Goal: Task Accomplishment & Management: Use online tool/utility

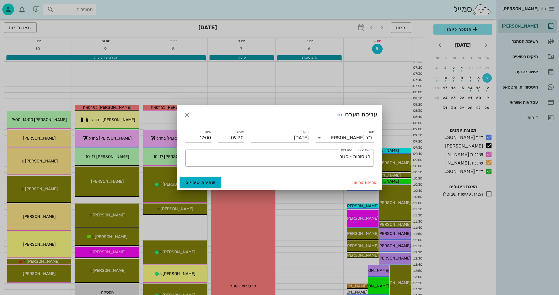
scroll to position [278, 0]
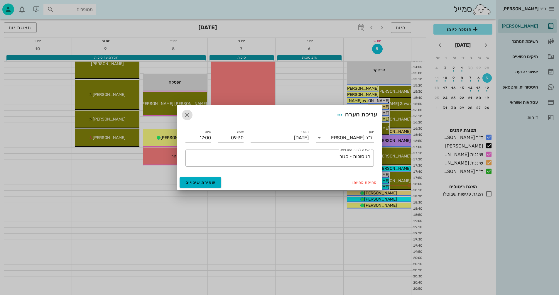
click at [187, 110] on button "button" at bounding box center [187, 115] width 11 height 11
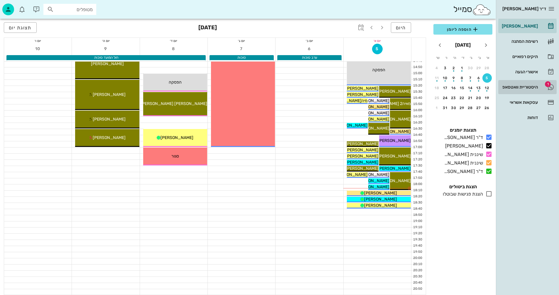
click at [515, 85] on div "היסטוריית וואטסאפ" at bounding box center [519, 87] width 37 height 5
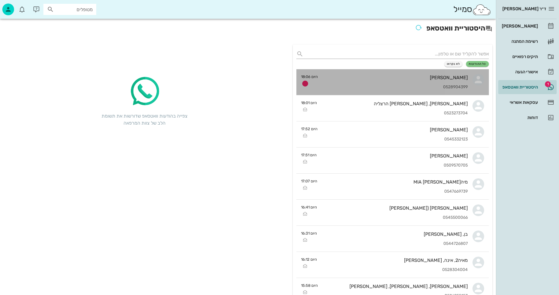
click at [343, 89] on div "0528904399" at bounding box center [395, 87] width 145 height 5
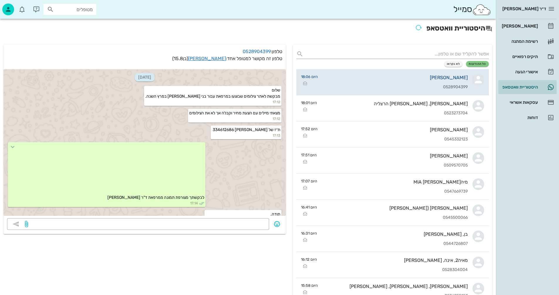
scroll to position [22, 0]
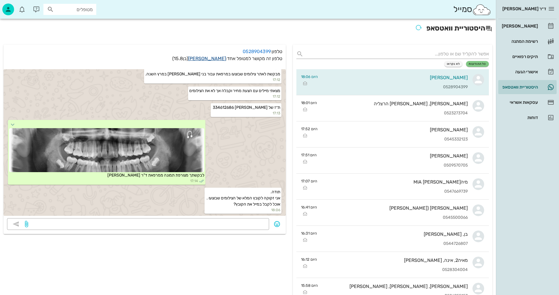
click at [218, 59] on link "[PERSON_NAME]" at bounding box center [207, 59] width 38 height 6
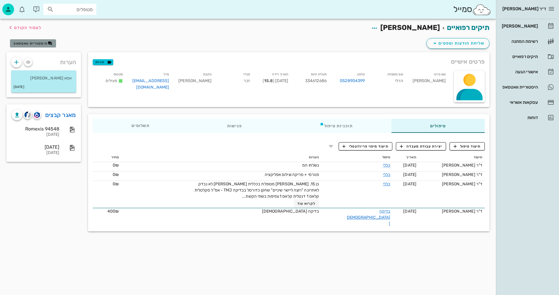
click at [37, 44] on span "היסטוריית וואטסאפ" at bounding box center [31, 43] width 34 height 4
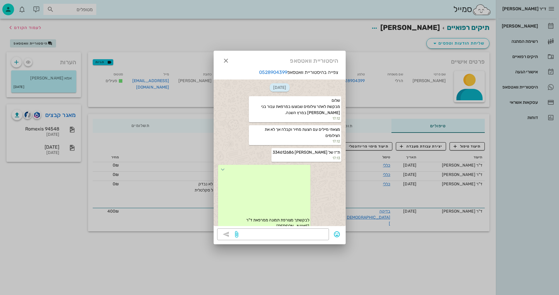
scroll to position [35, 0]
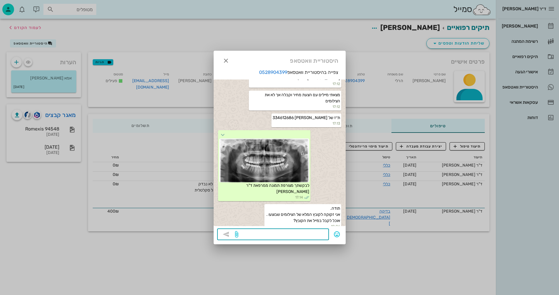
click at [297, 233] on textarea at bounding box center [283, 235] width 86 height 9
type textarea "עשיתם רק פנורמי"
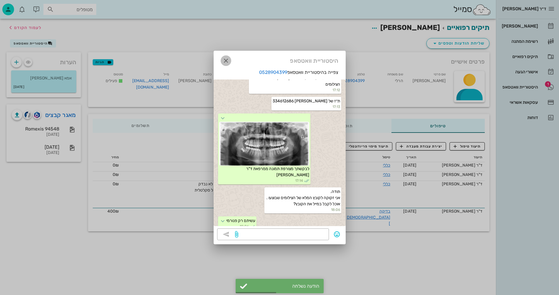
click at [226, 60] on icon "button" at bounding box center [226, 60] width 7 height 7
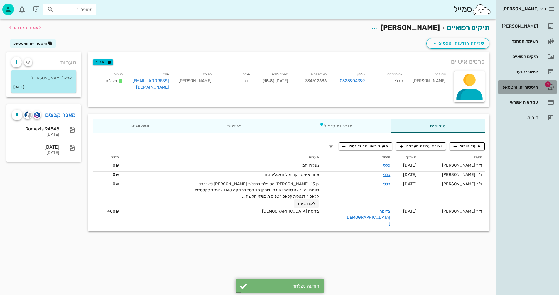
click at [520, 84] on div "היסטוריית וואטסאפ" at bounding box center [519, 87] width 37 height 9
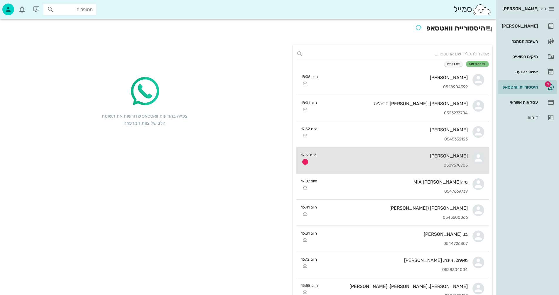
click at [362, 159] on div "גיא ג'קמן 0509570705" at bounding box center [395, 161] width 147 height 26
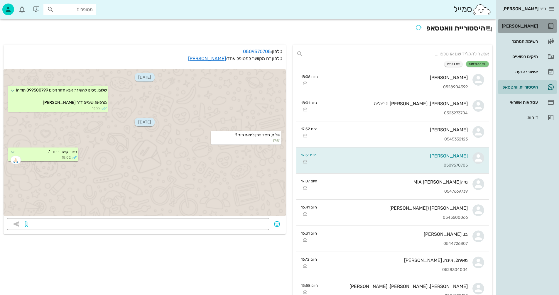
click at [523, 26] on div "[PERSON_NAME]" at bounding box center [519, 26] width 37 height 5
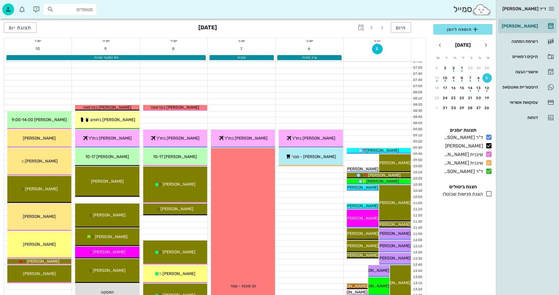
click at [74, 9] on input "מטופלים" at bounding box center [74, 10] width 38 height 8
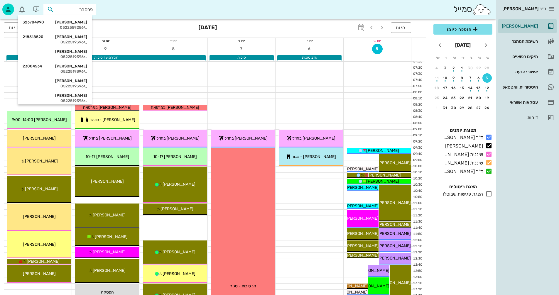
type input "פרסברג"
click at [67, 27] on div "0522559256" at bounding box center [55, 27] width 65 height 5
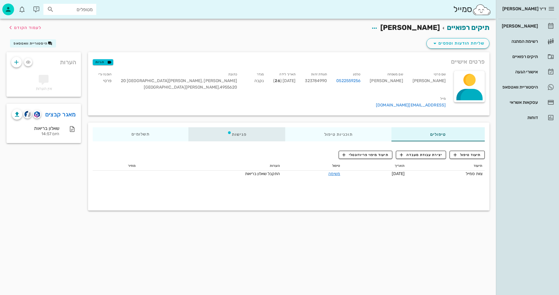
click at [241, 127] on div "פגישות" at bounding box center [237, 134] width 97 height 14
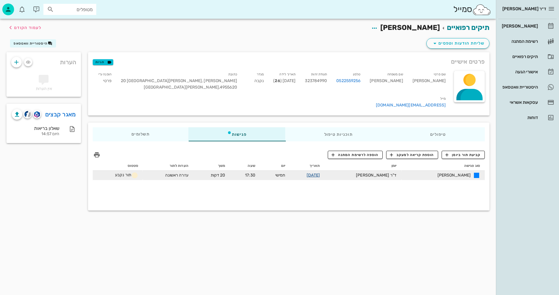
click at [320, 173] on link "30-10-2025" at bounding box center [313, 175] width 13 height 5
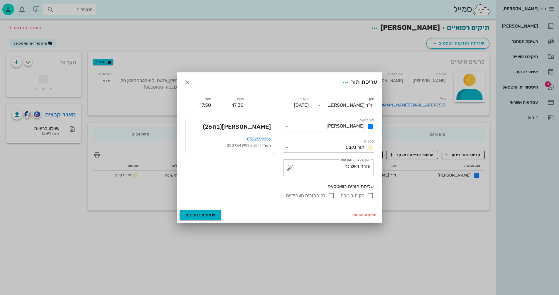
click at [371, 195] on input "רק תור נוכחי" at bounding box center [370, 195] width 7 height 7
checkbox input "false"
click at [198, 214] on span "שמירת שינויים" at bounding box center [201, 215] width 30 height 5
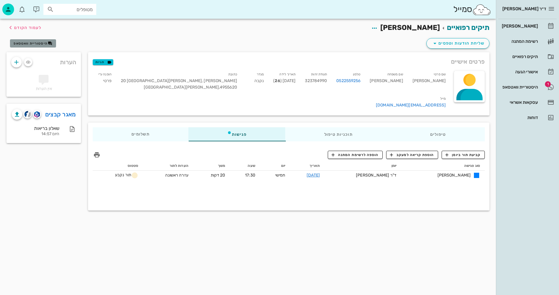
click at [33, 41] on span "היסטוריית וואטסאפ" at bounding box center [31, 43] width 34 height 4
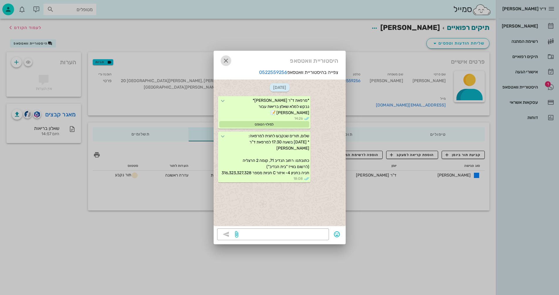
click at [228, 60] on icon "button" at bounding box center [226, 60] width 7 height 7
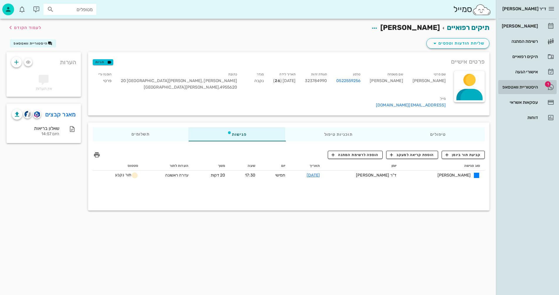
click at [525, 86] on div "היסטוריית וואטסאפ" at bounding box center [519, 87] width 37 height 5
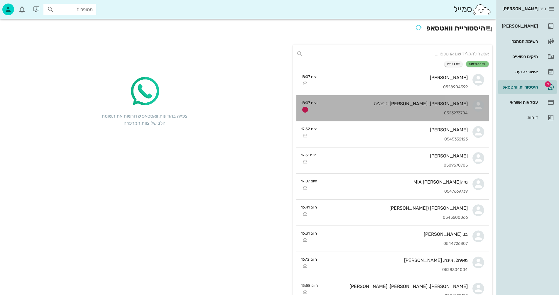
click at [406, 110] on div "[PERSON_NAME], [PERSON_NAME] הרצליה 0523273704" at bounding box center [395, 108] width 146 height 26
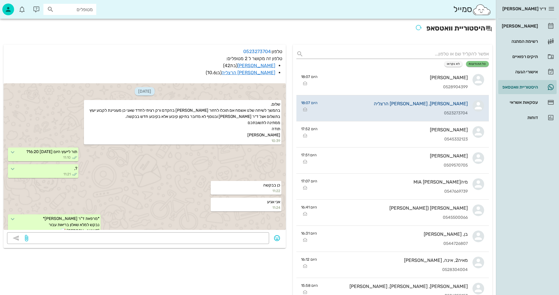
scroll to position [339, 0]
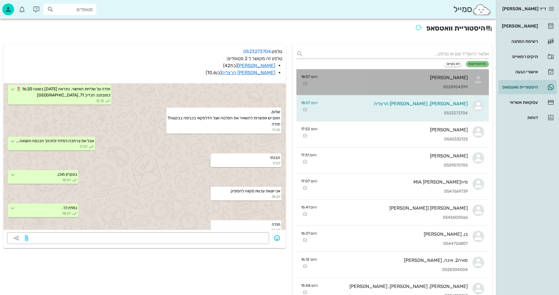
click at [368, 81] on div "יאיר הרלי 0528904399" at bounding box center [395, 82] width 146 height 26
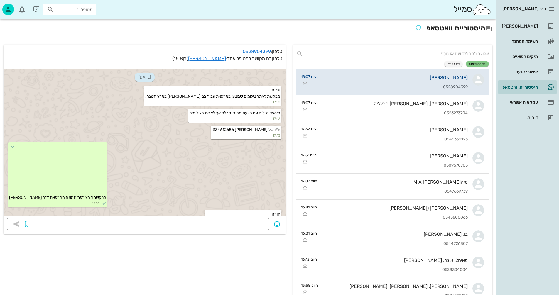
scroll to position [73, 0]
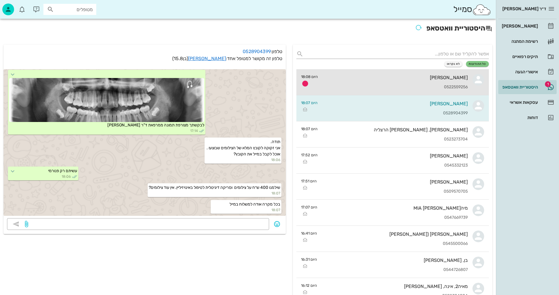
click at [407, 80] on div "[PERSON_NAME]" at bounding box center [395, 78] width 145 height 6
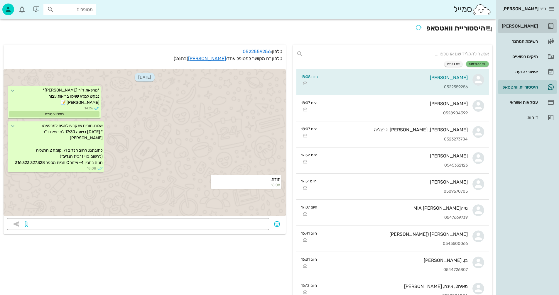
click at [521, 28] on div "[PERSON_NAME]" at bounding box center [519, 26] width 37 height 5
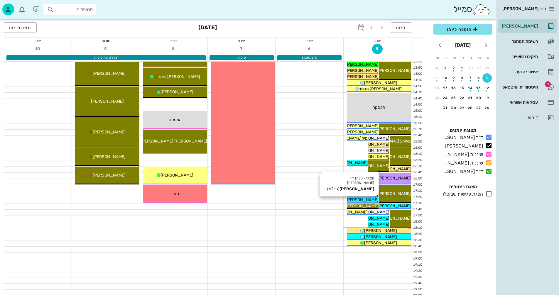
scroll to position [278, 0]
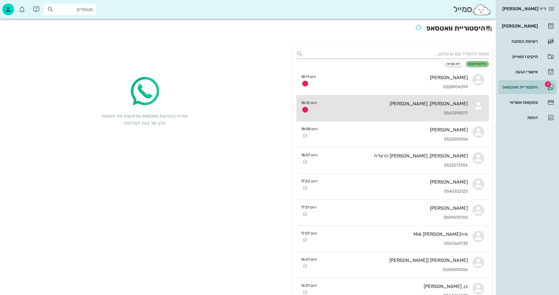
click at [347, 112] on div "0543395077" at bounding box center [395, 113] width 146 height 5
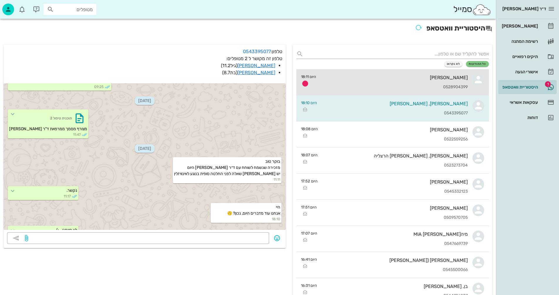
click at [349, 78] on div "[PERSON_NAME]" at bounding box center [394, 78] width 147 height 6
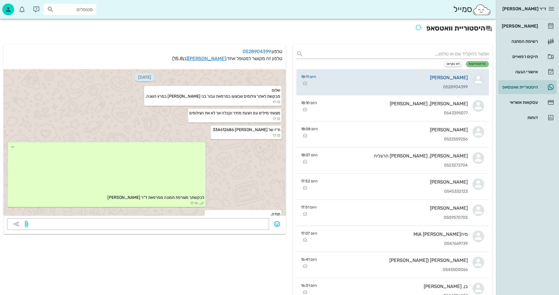
scroll to position [106, 0]
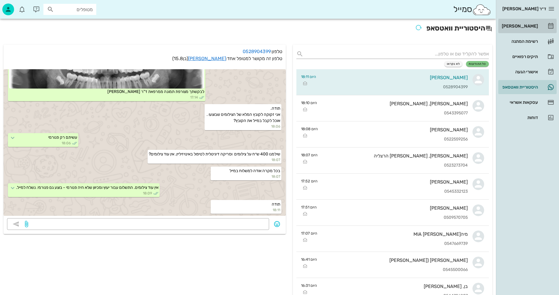
click at [526, 26] on div "[PERSON_NAME]" at bounding box center [519, 26] width 37 height 5
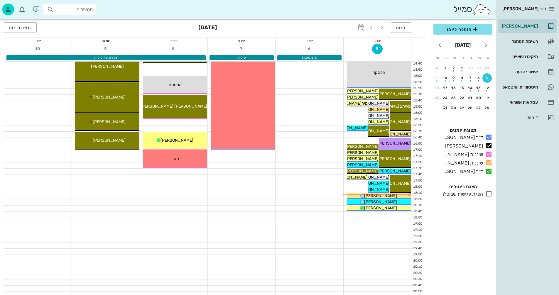
scroll to position [278, 0]
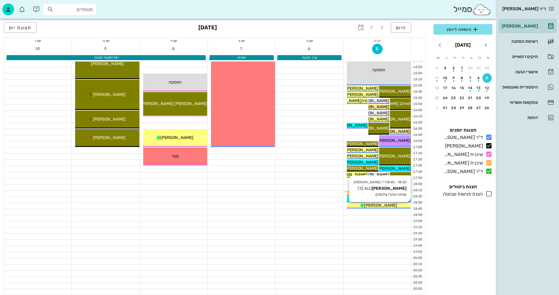
click at [380, 204] on span "[PERSON_NAME]" at bounding box center [380, 205] width 33 height 5
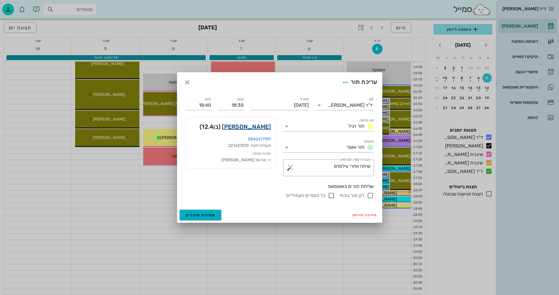
click at [253, 126] on link "[PERSON_NAME]" at bounding box center [246, 126] width 49 height 9
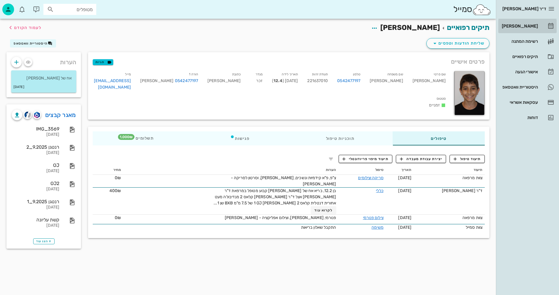
click at [523, 25] on div "[PERSON_NAME]" at bounding box center [519, 26] width 37 height 5
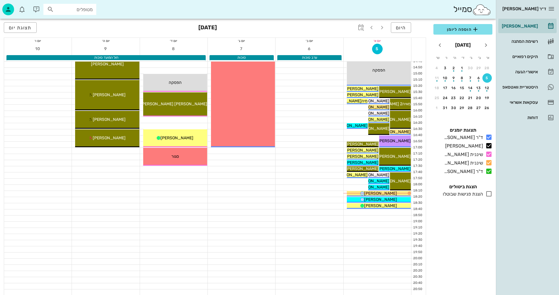
scroll to position [278, 0]
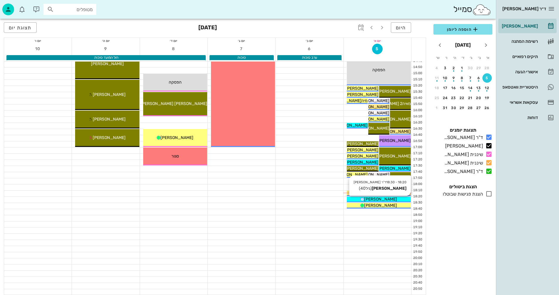
click at [385, 199] on span "[PERSON_NAME]" at bounding box center [380, 199] width 33 height 5
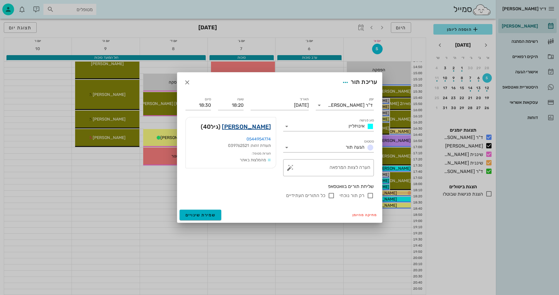
click at [252, 128] on link "[PERSON_NAME]" at bounding box center [246, 126] width 49 height 9
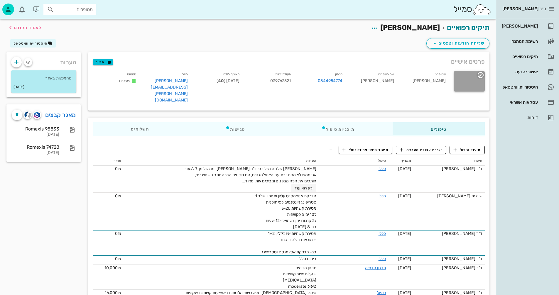
click at [481, 74] on icon "button" at bounding box center [481, 75] width 7 height 7
click at [454, 89] on div "החלפת תמונה" at bounding box center [460, 89] width 37 height 6
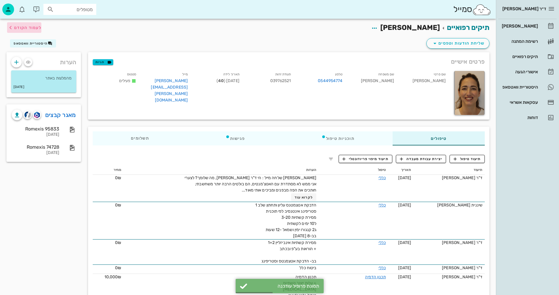
click at [31, 27] on span "לעמוד הקודם" at bounding box center [27, 27] width 27 height 5
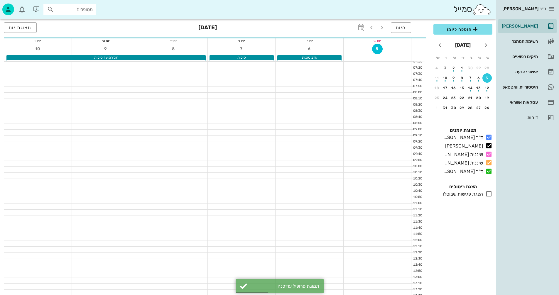
scroll to position [278, 0]
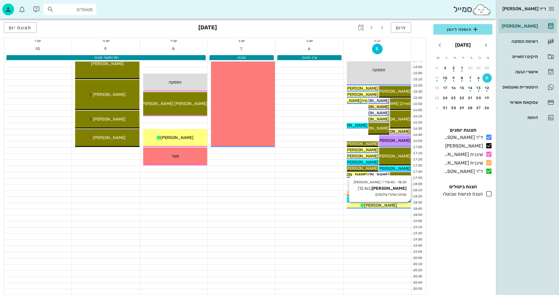
click at [376, 205] on span "[PERSON_NAME]" at bounding box center [380, 205] width 33 height 5
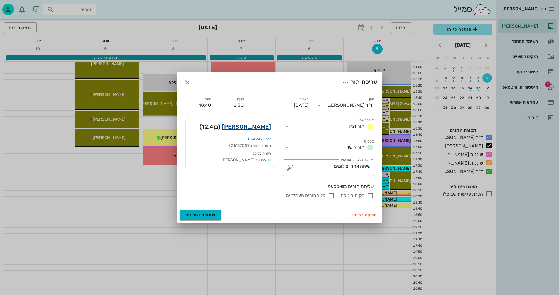
click at [249, 128] on link "[PERSON_NAME]" at bounding box center [246, 126] width 49 height 9
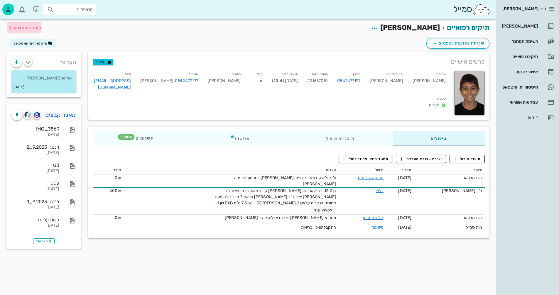
click at [25, 26] on span "לעמוד הקודם" at bounding box center [27, 27] width 27 height 5
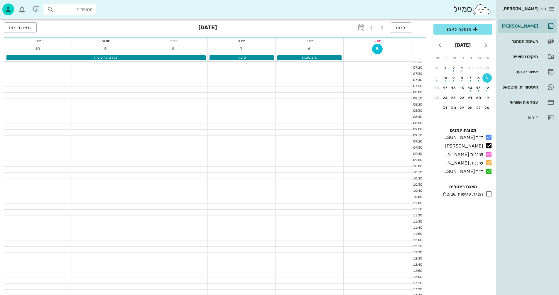
scroll to position [278, 0]
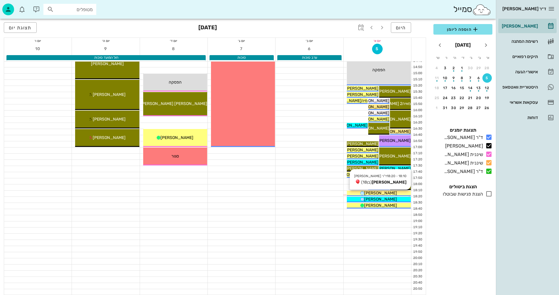
click at [395, 192] on div "[PERSON_NAME]" at bounding box center [379, 193] width 64 height 6
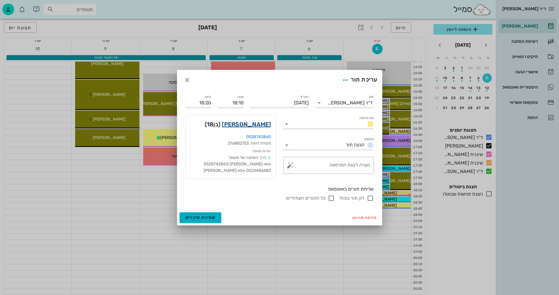
click at [255, 120] on link "[PERSON_NAME]" at bounding box center [246, 124] width 49 height 9
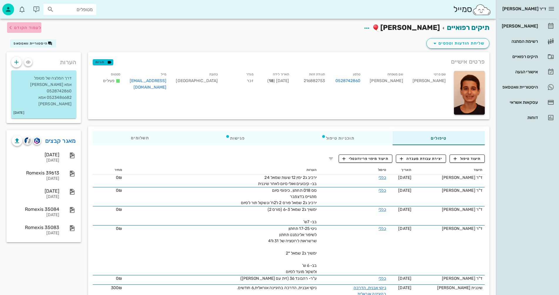
click at [35, 26] on span "לעמוד הקודם" at bounding box center [27, 27] width 27 height 5
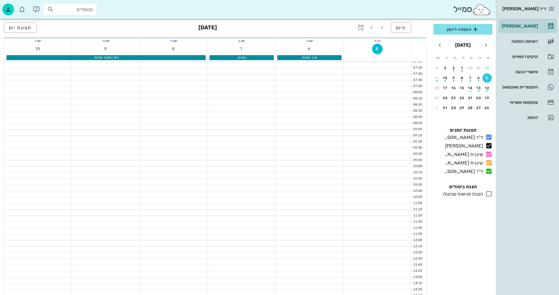
scroll to position [278, 0]
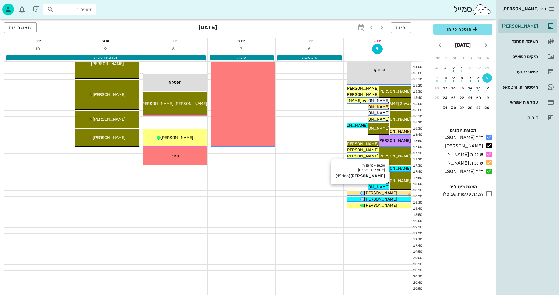
click at [383, 187] on span "[PERSON_NAME]" at bounding box center [373, 187] width 33 height 5
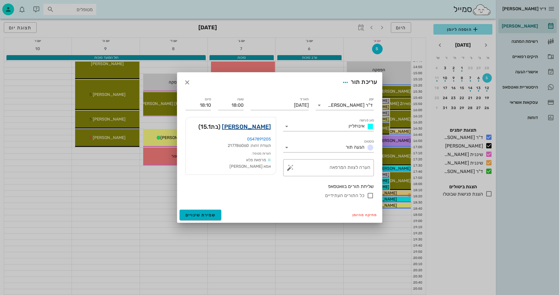
click at [261, 126] on link "[PERSON_NAME]" at bounding box center [246, 126] width 49 height 9
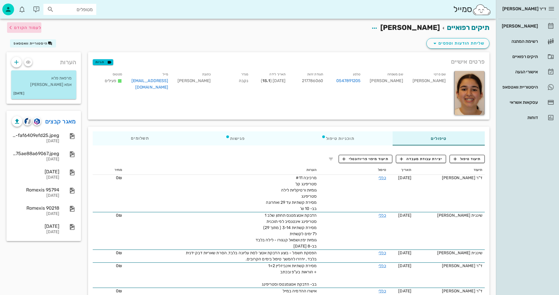
click at [26, 26] on span "לעמוד הקודם" at bounding box center [27, 27] width 27 height 5
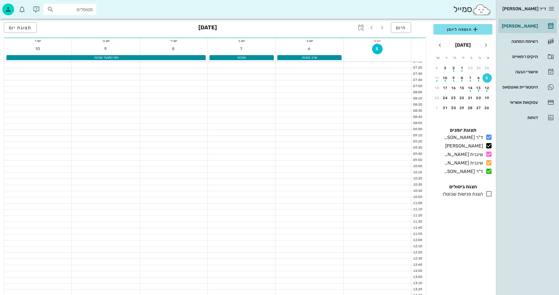
scroll to position [278, 0]
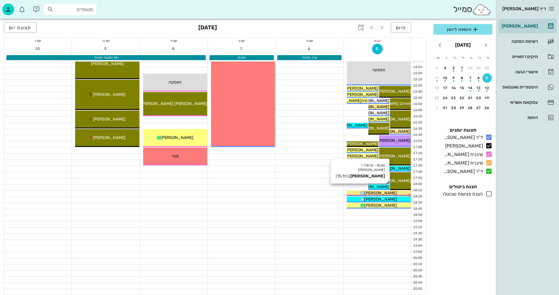
click at [381, 186] on span "[PERSON_NAME]" at bounding box center [373, 187] width 33 height 5
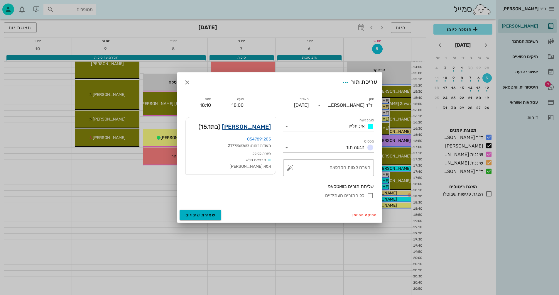
click at [259, 126] on link "[PERSON_NAME]" at bounding box center [246, 126] width 49 height 9
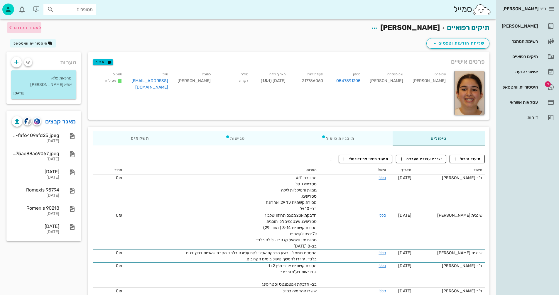
click at [36, 26] on span "לעמוד הקודם" at bounding box center [27, 27] width 27 height 5
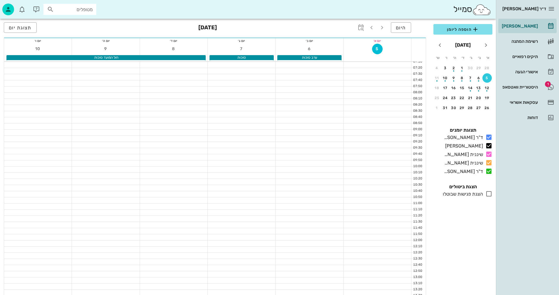
scroll to position [278, 0]
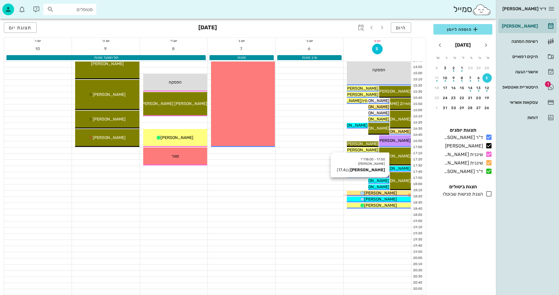
click at [378, 180] on span "[PERSON_NAME]" at bounding box center [373, 181] width 33 height 5
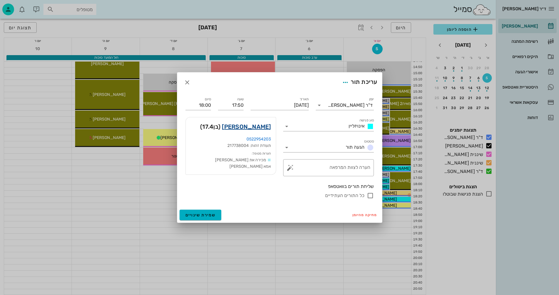
click at [258, 127] on link "[PERSON_NAME]" at bounding box center [246, 126] width 49 height 9
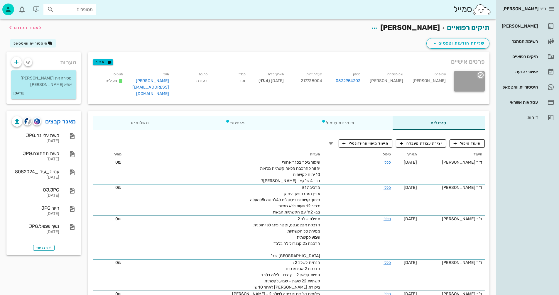
click at [480, 75] on icon "button" at bounding box center [481, 75] width 7 height 7
click at [461, 88] on div "החלפת תמונה" at bounding box center [460, 89] width 37 height 6
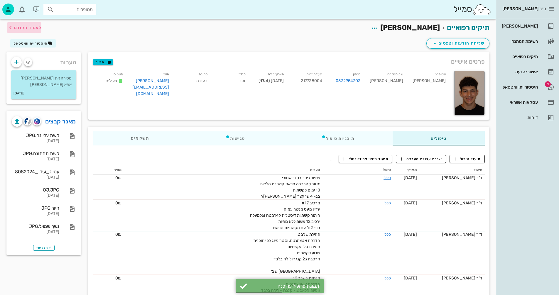
click at [36, 27] on span "לעמוד הקודם" at bounding box center [27, 27] width 27 height 5
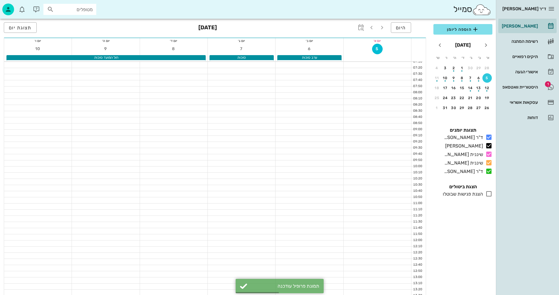
scroll to position [278, 0]
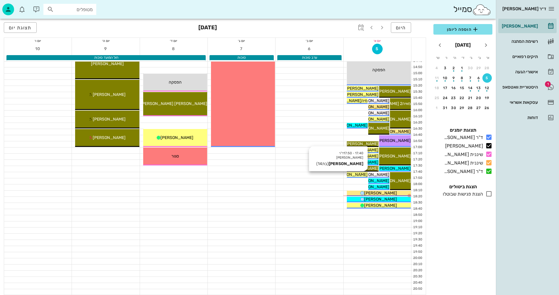
click at [355, 174] on span "[PERSON_NAME]" at bounding box center [351, 174] width 33 height 5
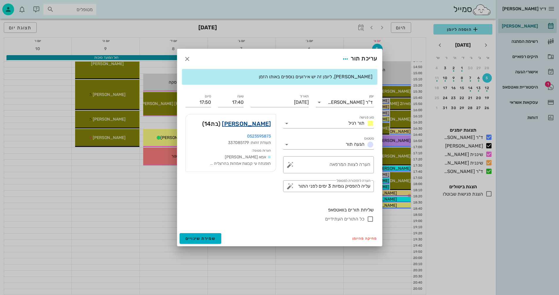
click at [254, 122] on link "[PERSON_NAME]" at bounding box center [246, 123] width 49 height 9
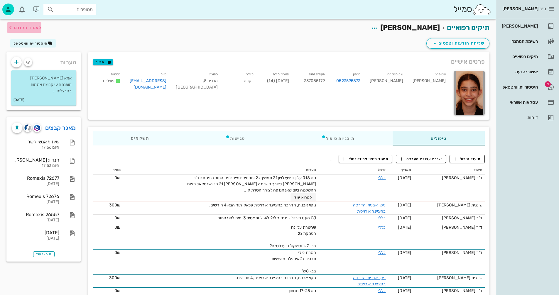
click at [34, 27] on span "לעמוד הקודם" at bounding box center [27, 27] width 27 height 5
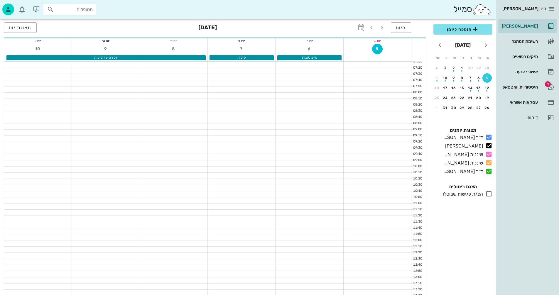
scroll to position [278, 0]
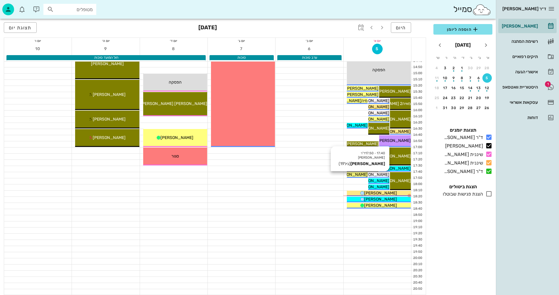
click at [383, 174] on span "[PERSON_NAME]" at bounding box center [373, 174] width 33 height 5
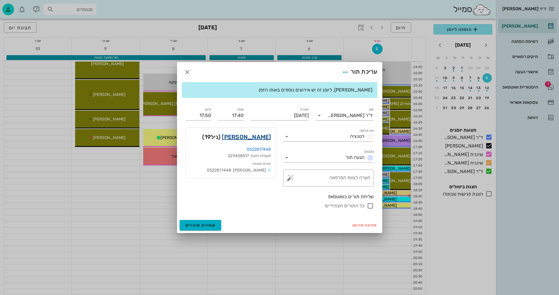
click at [261, 138] on link "[PERSON_NAME]" at bounding box center [246, 136] width 49 height 9
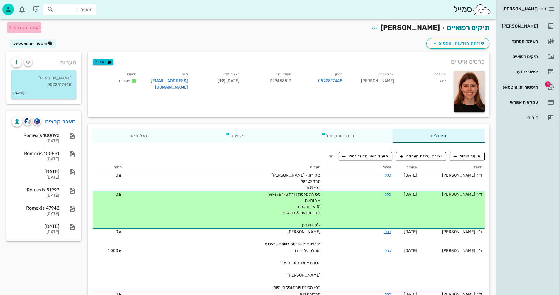
click at [20, 27] on span "לעמוד הקודם" at bounding box center [27, 27] width 27 height 5
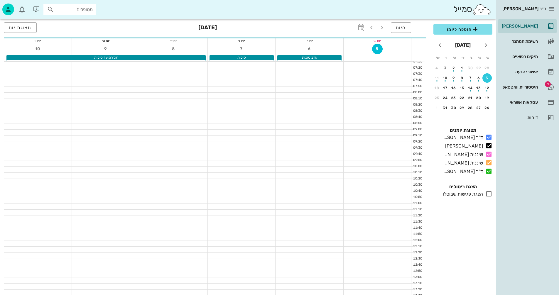
scroll to position [278, 0]
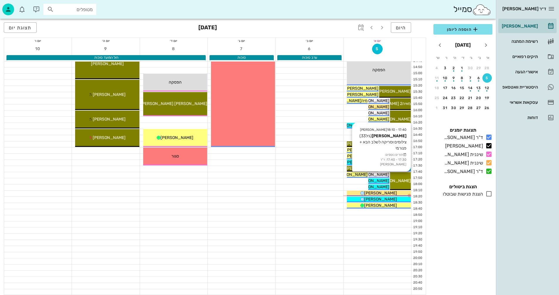
click at [404, 182] on span "[PERSON_NAME]" at bounding box center [394, 181] width 33 height 5
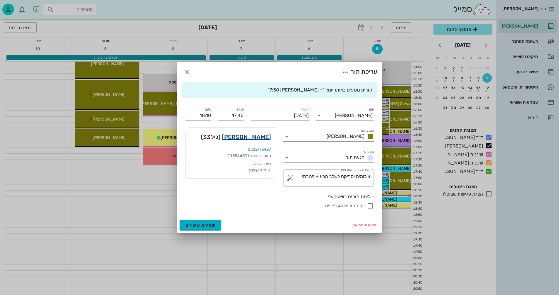
click at [260, 137] on link "[PERSON_NAME]" at bounding box center [246, 136] width 49 height 9
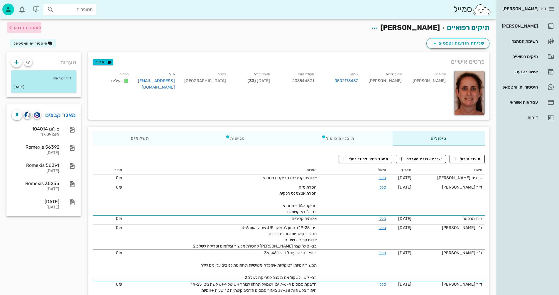
click at [31, 27] on span "לעמוד הקודם" at bounding box center [27, 27] width 27 height 5
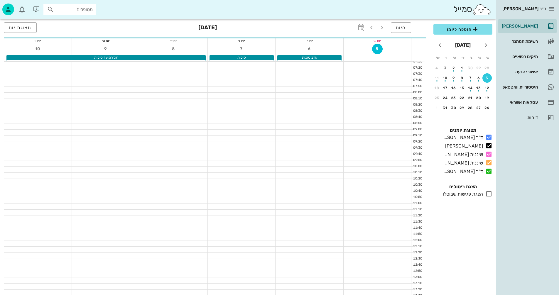
scroll to position [278, 0]
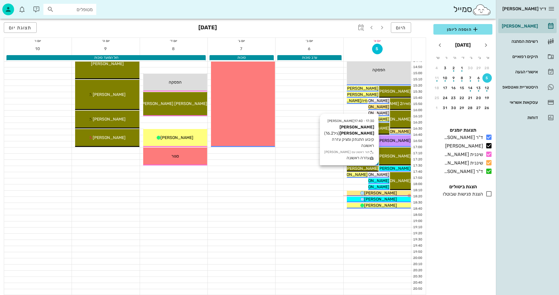
click at [361, 168] on span "[PERSON_NAME] [PERSON_NAME]" at bounding box center [345, 168] width 67 height 5
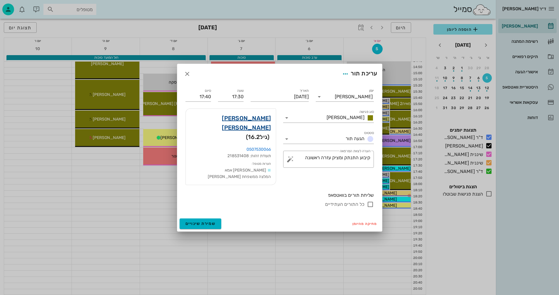
click at [255, 127] on link "[PERSON_NAME] [PERSON_NAME]" at bounding box center [231, 123] width 81 height 19
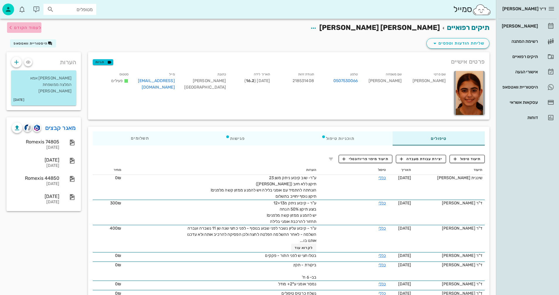
click at [25, 28] on span "לעמוד הקודם" at bounding box center [27, 27] width 27 height 5
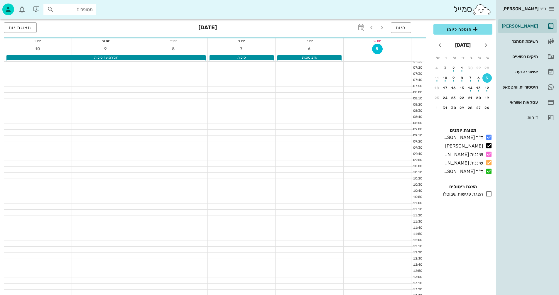
scroll to position [278, 0]
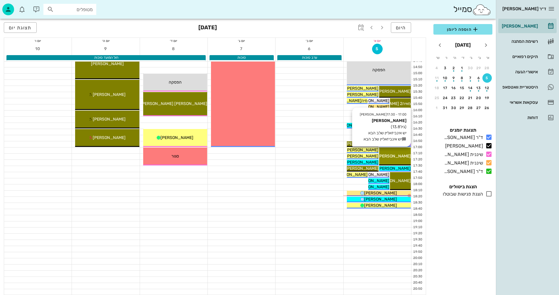
click at [395, 154] on span "[PERSON_NAME]" at bounding box center [394, 156] width 33 height 5
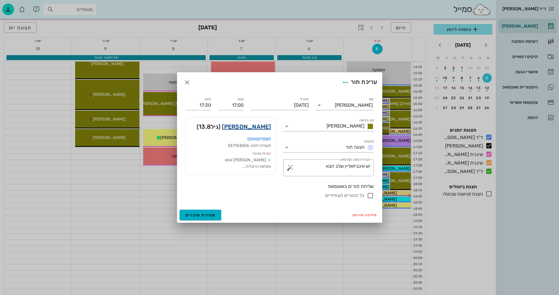
click at [258, 125] on link "[PERSON_NAME]" at bounding box center [246, 126] width 49 height 9
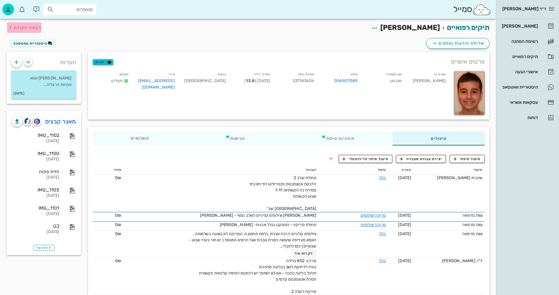
click at [27, 29] on span "לעמוד הקודם" at bounding box center [27, 27] width 27 height 5
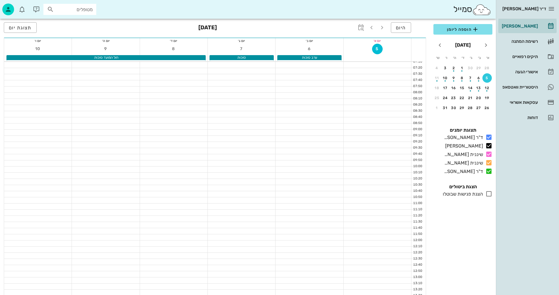
scroll to position [278, 0]
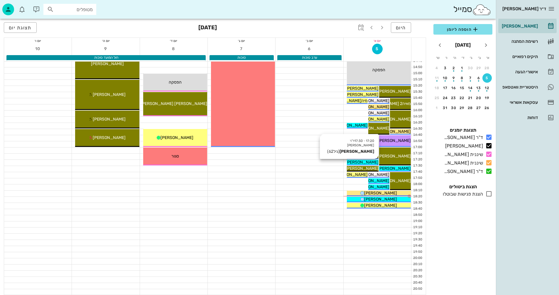
click at [368, 162] on span "[PERSON_NAME]" at bounding box center [362, 162] width 33 height 5
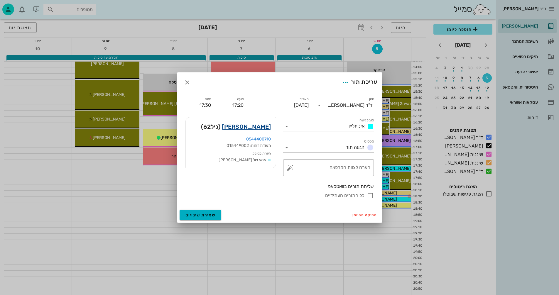
click at [251, 127] on link "[PERSON_NAME]" at bounding box center [246, 126] width 49 height 9
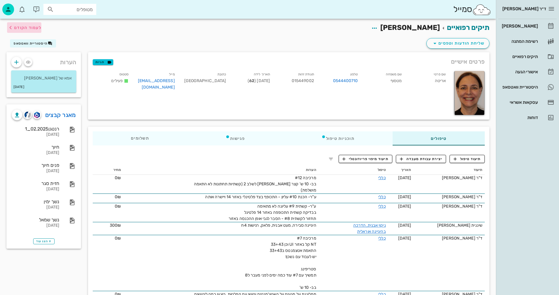
click at [28, 28] on span "לעמוד הקודם" at bounding box center [27, 27] width 27 height 5
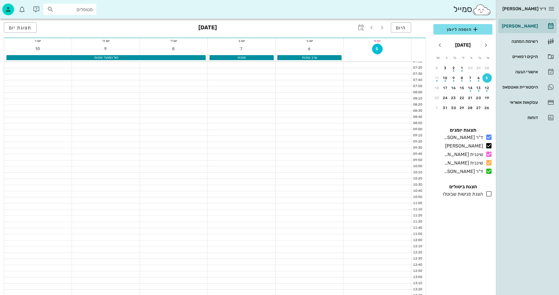
scroll to position [278, 0]
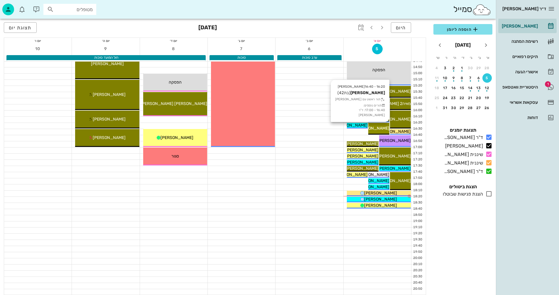
click at [382, 130] on span "[PERSON_NAME]" at bounding box center [373, 128] width 33 height 5
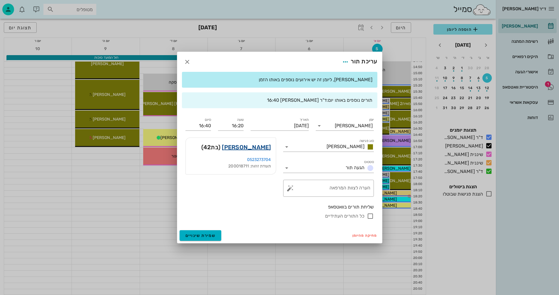
click at [251, 147] on link "[PERSON_NAME]" at bounding box center [246, 147] width 49 height 9
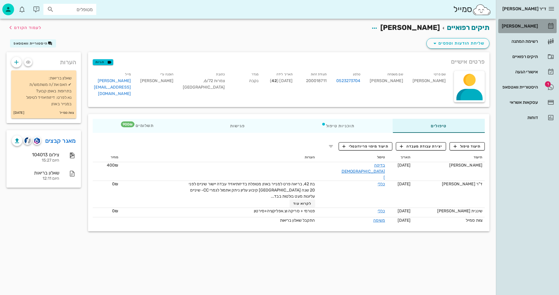
click at [527, 25] on div "[PERSON_NAME]" at bounding box center [519, 26] width 37 height 5
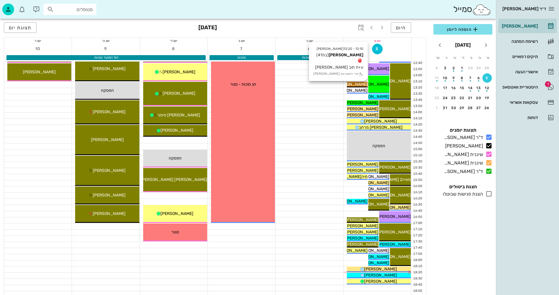
scroll to position [235, 0]
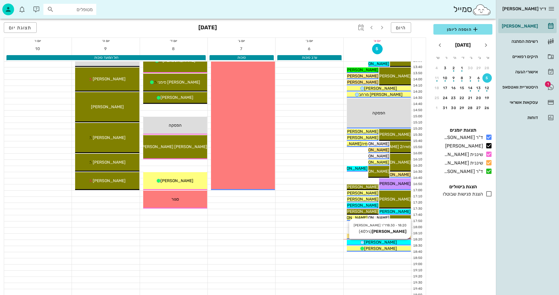
click at [376, 241] on span "[PERSON_NAME]" at bounding box center [380, 242] width 33 height 5
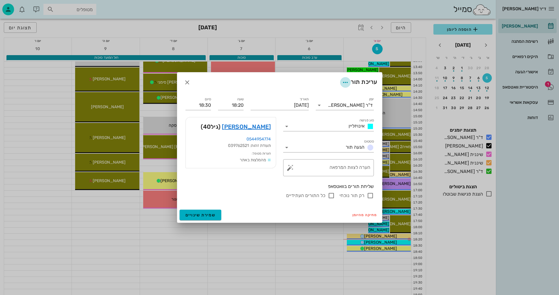
click at [344, 83] on icon "button" at bounding box center [345, 82] width 7 height 7
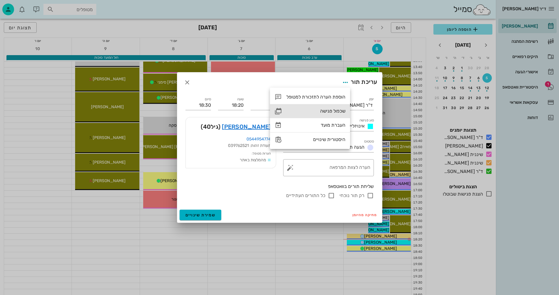
click at [330, 111] on div "שכפול פגישה" at bounding box center [316, 111] width 59 height 6
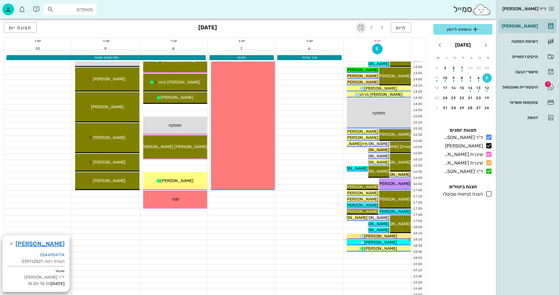
click at [362, 28] on icon "button" at bounding box center [361, 27] width 7 height 7
click at [358, 42] on input "text" at bounding box center [354, 43] width 7 height 9
type input "10"
click at [334, 61] on span "קפיצה לתאריך" at bounding box center [334, 61] width 48 height 4
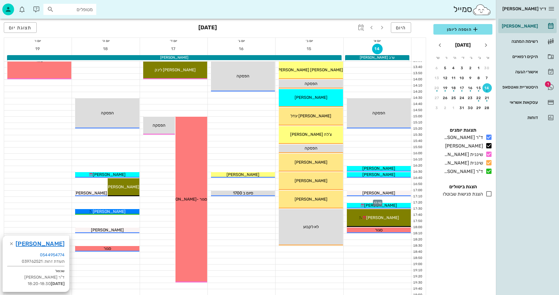
click at [392, 201] on div at bounding box center [378, 200] width 68 height 6
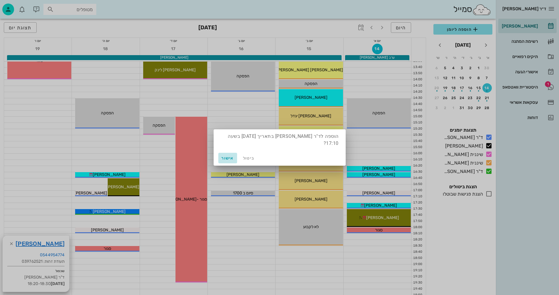
click at [221, 159] on span "אישור" at bounding box center [228, 158] width 14 height 5
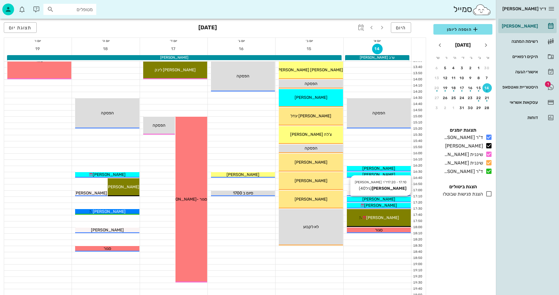
click at [395, 201] on div "[PERSON_NAME]" at bounding box center [379, 199] width 64 height 6
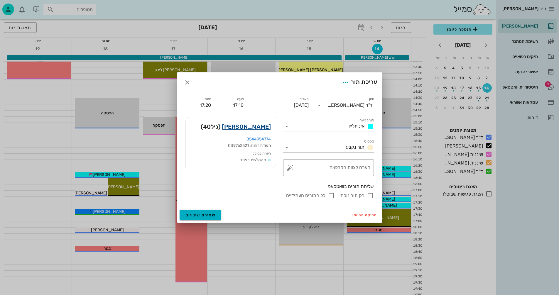
click at [251, 126] on link "[PERSON_NAME]" at bounding box center [246, 126] width 49 height 9
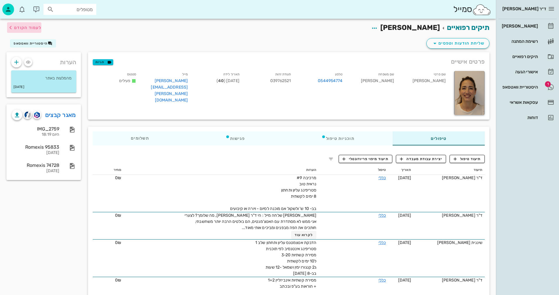
click at [28, 28] on span "לעמוד הקודם" at bounding box center [27, 27] width 27 height 5
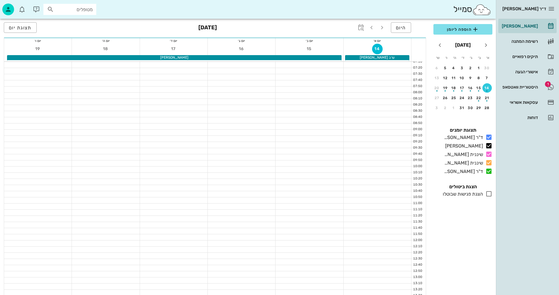
scroll to position [235, 0]
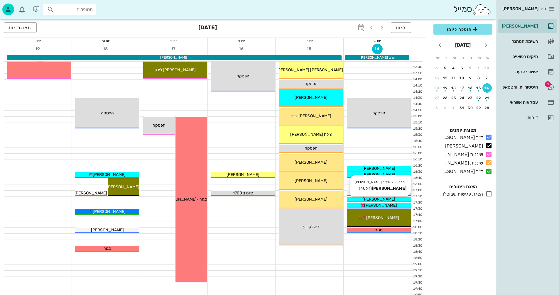
click at [379, 198] on span "[PERSON_NAME]" at bounding box center [379, 199] width 33 height 5
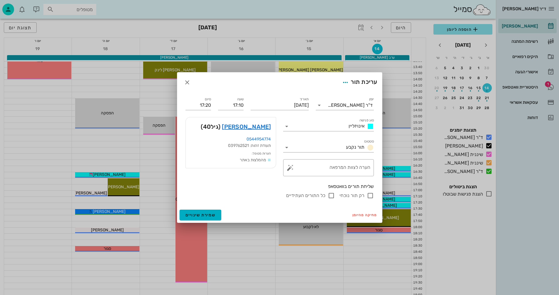
click at [372, 196] on input "רק תור נוכחי" at bounding box center [370, 195] width 7 height 7
checkbox input "false"
click at [202, 214] on span "שמירת שינויים" at bounding box center [201, 215] width 30 height 5
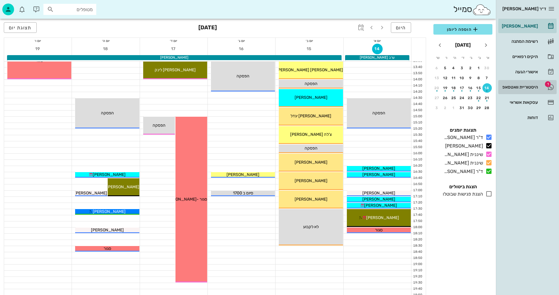
click at [526, 85] on div "היסטוריית וואטסאפ" at bounding box center [519, 87] width 37 height 5
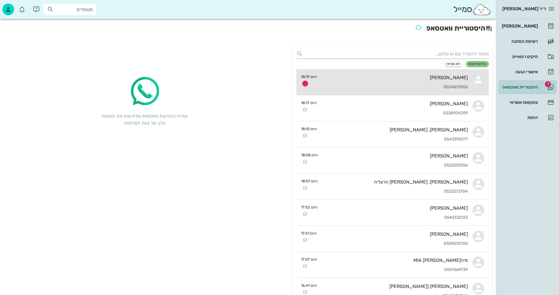
click at [390, 80] on div "[PERSON_NAME] 0524831006" at bounding box center [395, 82] width 146 height 26
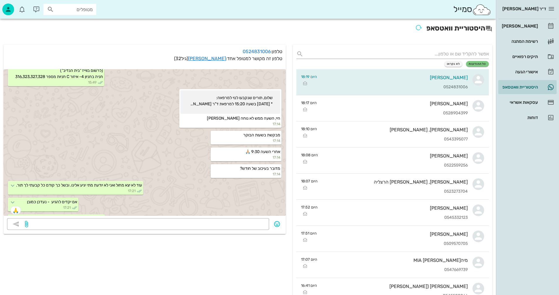
scroll to position [680, 0]
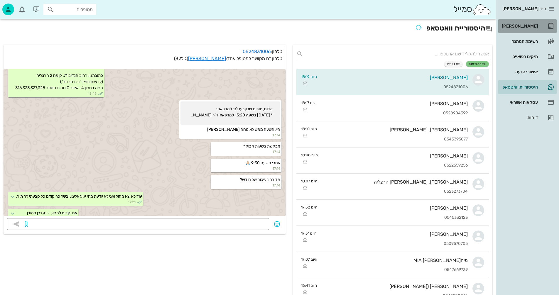
click at [527, 24] on div "[PERSON_NAME]" at bounding box center [519, 26] width 37 height 5
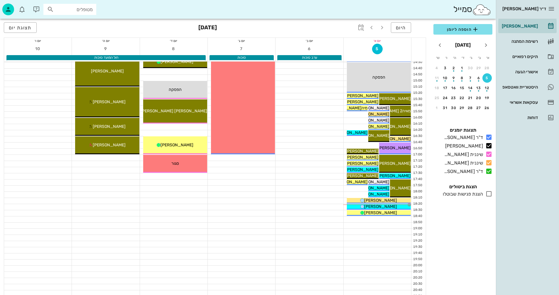
scroll to position [278, 0]
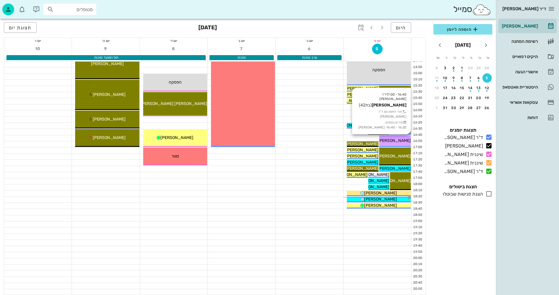
click at [394, 142] on span "[PERSON_NAME]" at bounding box center [394, 140] width 33 height 5
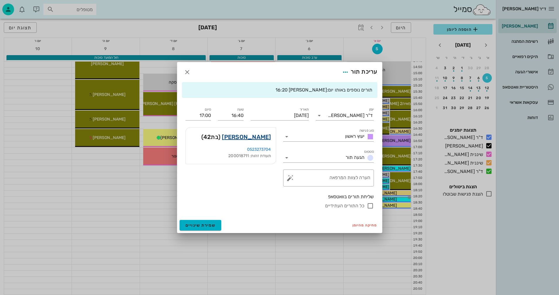
click at [261, 137] on link "[PERSON_NAME]" at bounding box center [246, 136] width 49 height 9
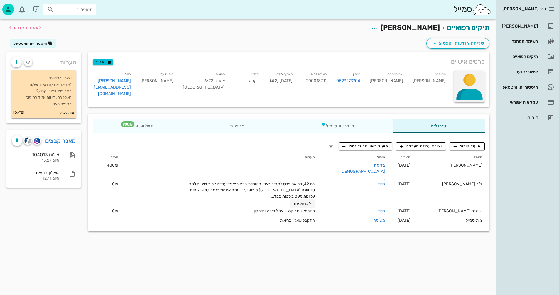
click at [475, 87] on div at bounding box center [469, 86] width 31 height 31
click at [458, 85] on div "העלאת תמונה" at bounding box center [466, 86] width 27 height 6
click at [523, 26] on div "[PERSON_NAME]" at bounding box center [519, 26] width 37 height 5
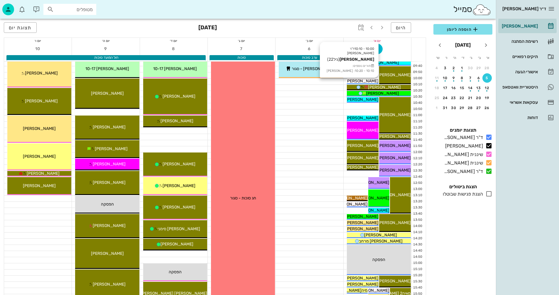
scroll to position [206, 0]
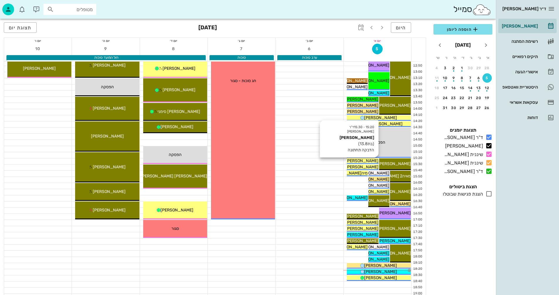
click at [369, 160] on span "[PERSON_NAME]" at bounding box center [362, 161] width 33 height 5
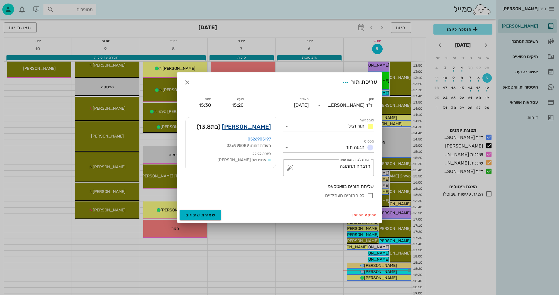
click at [251, 127] on link "[PERSON_NAME]" at bounding box center [246, 126] width 49 height 9
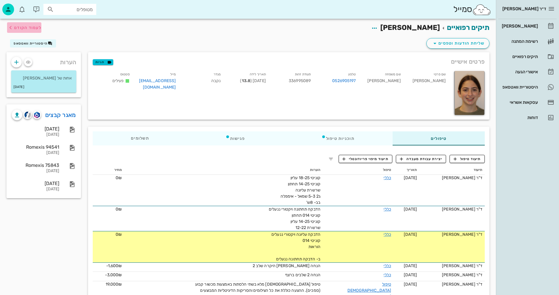
click at [27, 28] on span "לעמוד הקודם" at bounding box center [27, 27] width 27 height 5
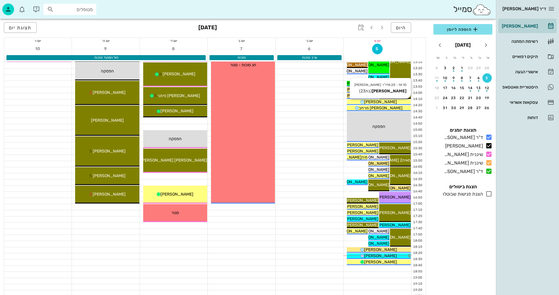
scroll to position [235, 0]
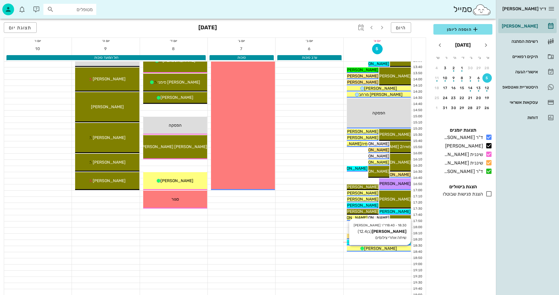
click at [383, 248] on span "[PERSON_NAME]" at bounding box center [380, 248] width 33 height 5
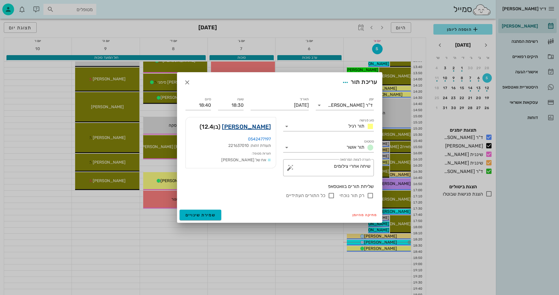
click at [261, 127] on link "[PERSON_NAME]" at bounding box center [246, 126] width 49 height 9
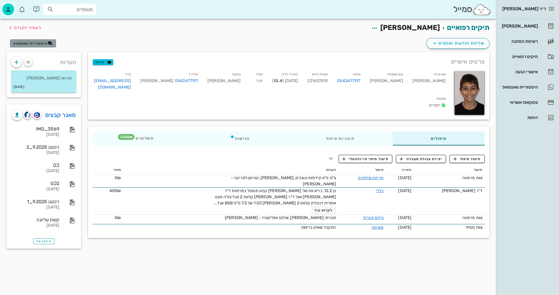
click at [35, 44] on span "היסטוריית וואטסאפ" at bounding box center [31, 43] width 34 height 4
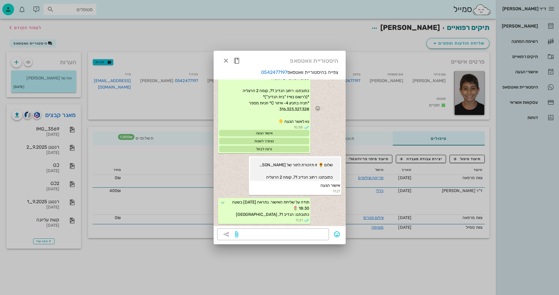
scroll to position [1098, 0]
click at [227, 61] on icon "button" at bounding box center [226, 60] width 7 height 7
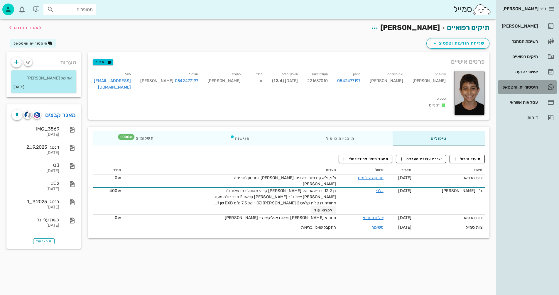
click at [523, 85] on div "היסטוריית וואטסאפ" at bounding box center [519, 87] width 37 height 5
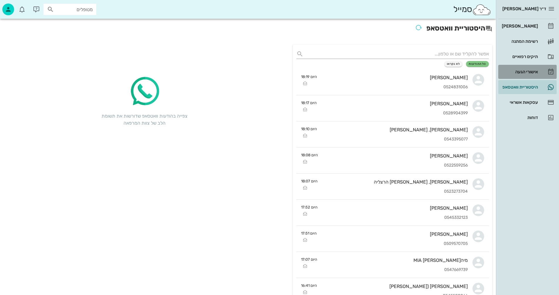
click at [529, 71] on div "אישורי הגעה" at bounding box center [519, 72] width 37 height 5
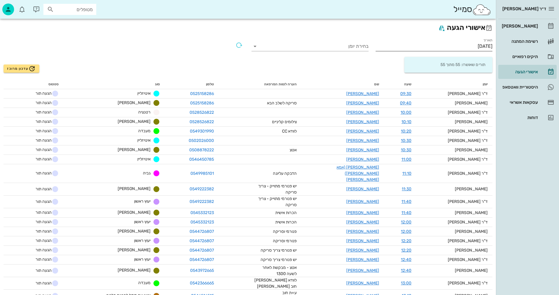
click at [461, 45] on input "[DATE]" at bounding box center [434, 46] width 117 height 9
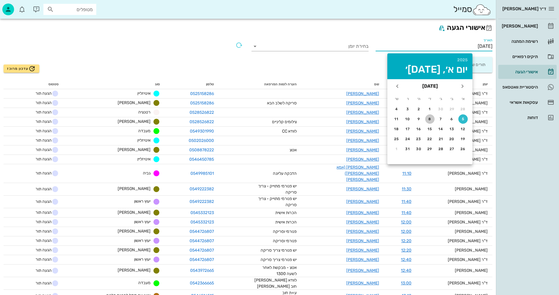
click at [429, 119] on div "8" at bounding box center [430, 119] width 9 height 4
type input "[DATE]"
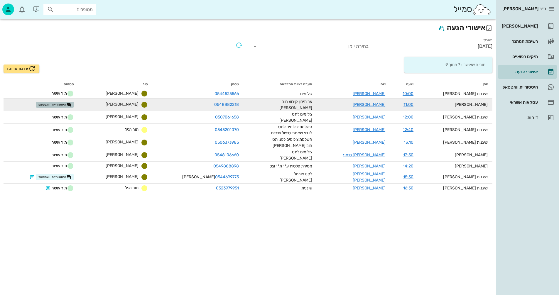
click at [71, 103] on span "היסטוריית וואטסאפ" at bounding box center [54, 104] width 33 height 5
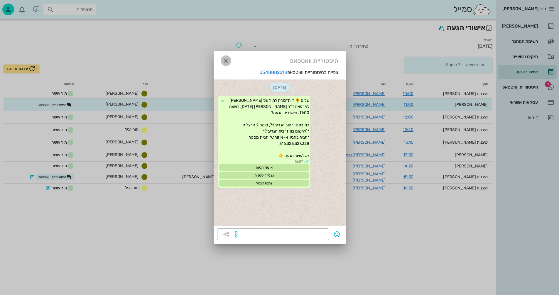
click at [225, 59] on icon "button" at bounding box center [226, 60] width 7 height 7
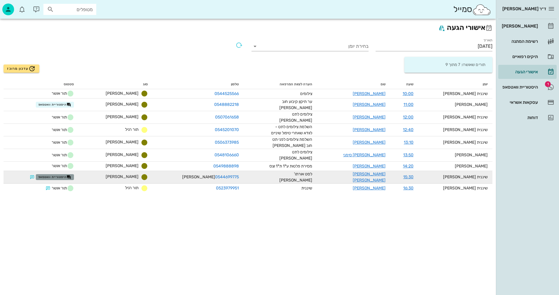
click at [71, 175] on span "היסטוריית וואטסאפ" at bounding box center [54, 177] width 33 height 5
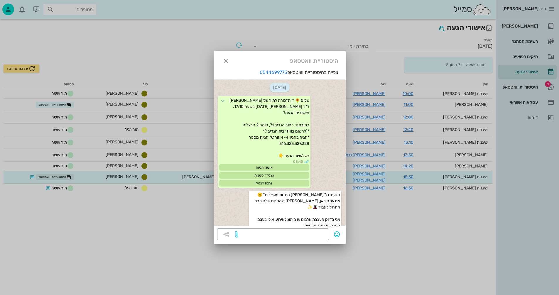
scroll to position [429, 0]
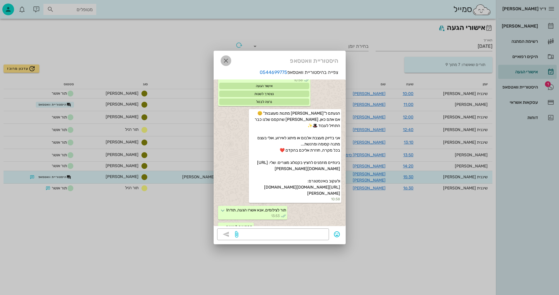
click at [224, 60] on icon "button" at bounding box center [226, 60] width 7 height 7
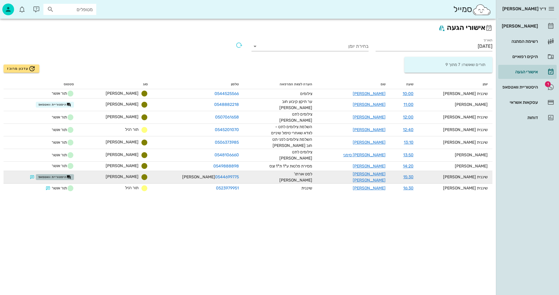
click at [68, 175] on span "היסטוריית וואטסאפ" at bounding box center [54, 177] width 33 height 5
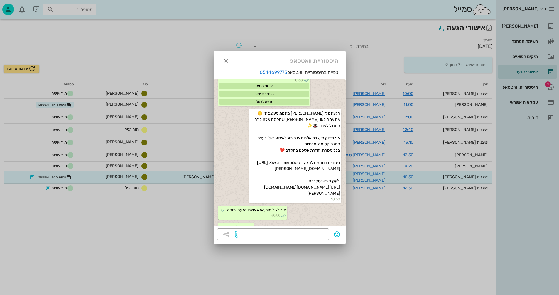
click at [100, 229] on div at bounding box center [279, 147] width 559 height 295
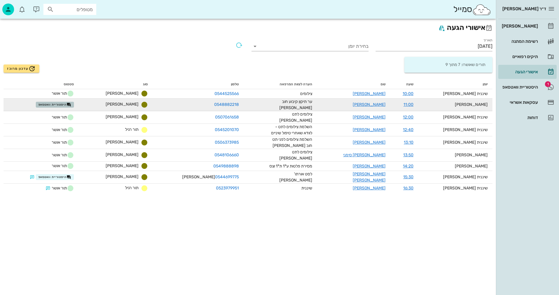
click at [71, 102] on span "היסטוריית וואטסאפ" at bounding box center [54, 104] width 33 height 5
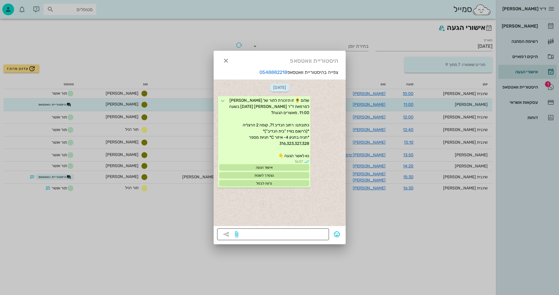
click at [286, 232] on textarea at bounding box center [283, 235] width 86 height 9
type textarea "נא אשרו"
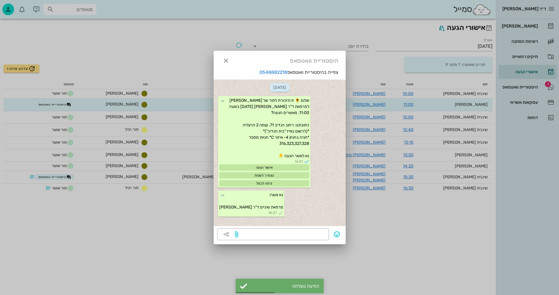
click at [422, 241] on div at bounding box center [279, 147] width 559 height 295
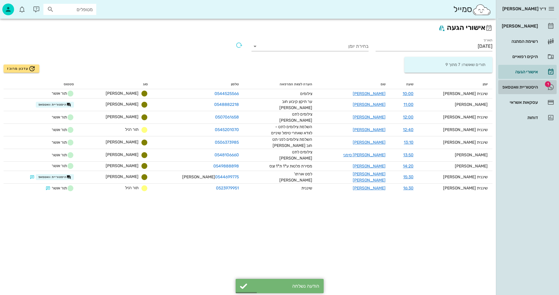
click at [506, 85] on div "היסטוריית וואטסאפ" at bounding box center [519, 87] width 37 height 5
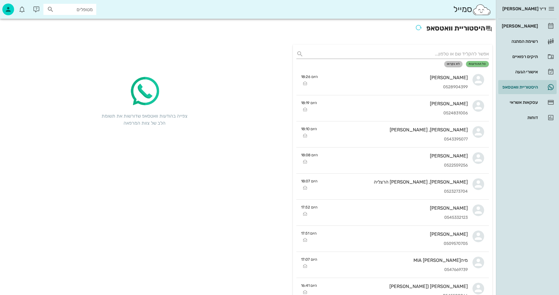
click at [452, 65] on span "לא נקראו" at bounding box center [453, 64] width 13 height 4
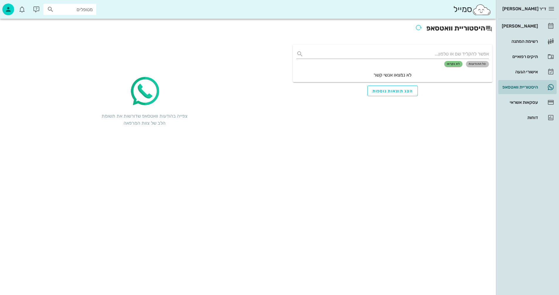
click at [476, 63] on span "כל ההודעות" at bounding box center [478, 64] width 18 height 4
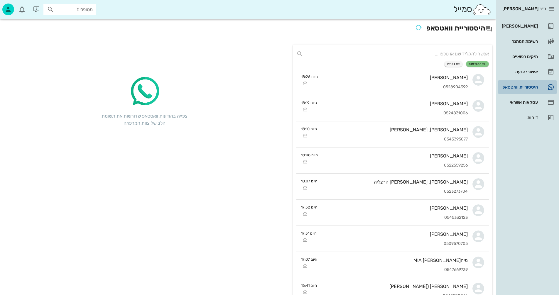
click at [515, 85] on div "היסטוריית וואטסאפ" at bounding box center [519, 87] width 37 height 5
click at [521, 101] on div "עסקאות אשראי" at bounding box center [519, 102] width 37 height 5
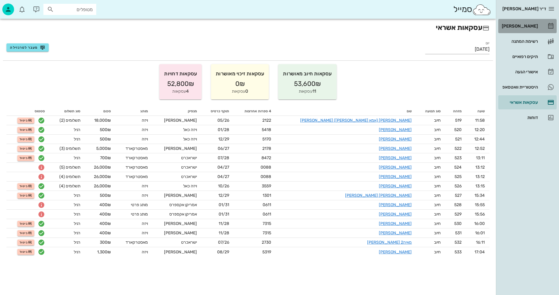
click at [526, 24] on div "[PERSON_NAME]" at bounding box center [519, 26] width 37 height 5
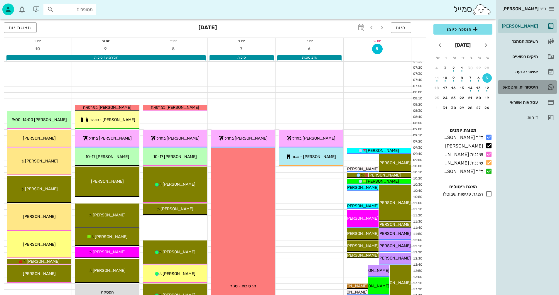
click at [511, 86] on div "היסטוריית וואטסאפ" at bounding box center [519, 87] width 37 height 5
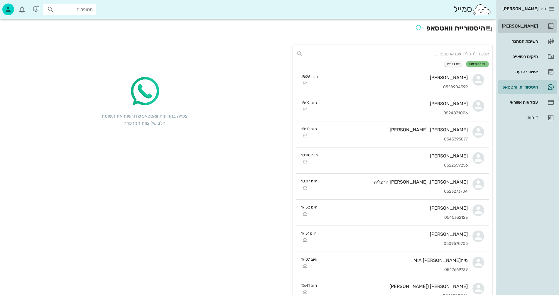
click at [520, 25] on div "[PERSON_NAME]" at bounding box center [519, 26] width 37 height 5
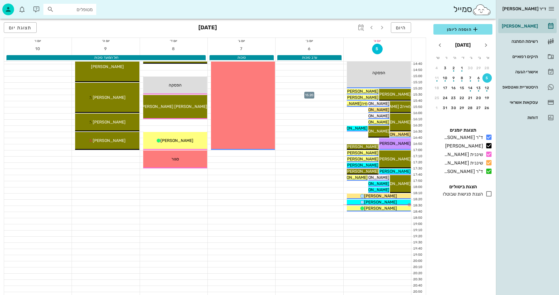
scroll to position [278, 0]
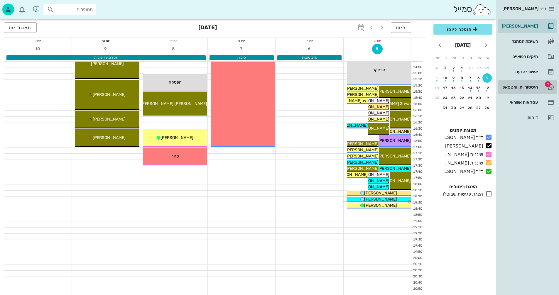
click at [511, 87] on div "היסטוריית וואטסאפ" at bounding box center [519, 87] width 37 height 5
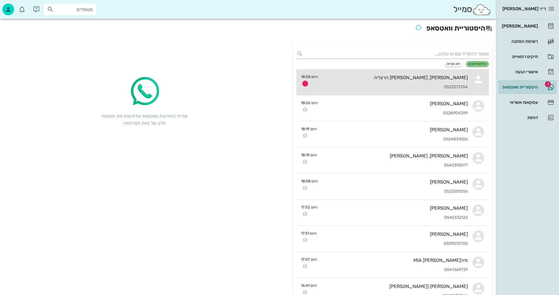
click at [404, 81] on div "[PERSON_NAME], [PERSON_NAME] הרצליה 0523273704" at bounding box center [395, 82] width 145 height 26
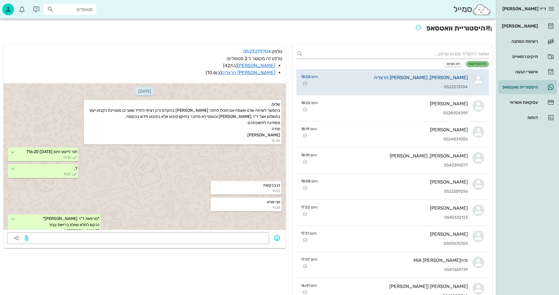
scroll to position [424, 0]
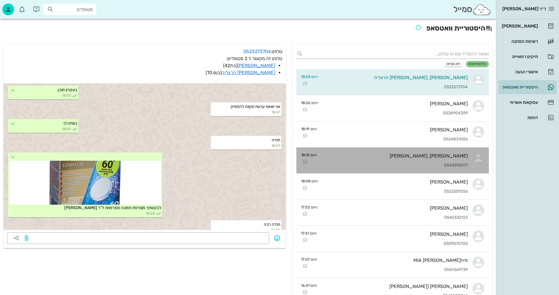
click at [392, 164] on div "0543395077" at bounding box center [395, 165] width 146 height 5
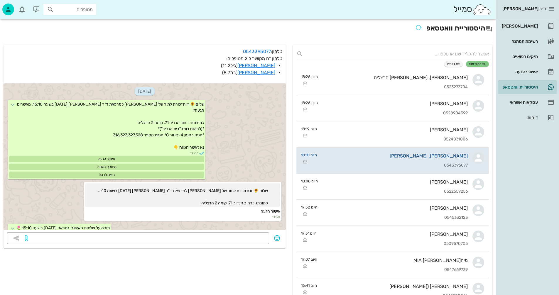
scroll to position [471, 0]
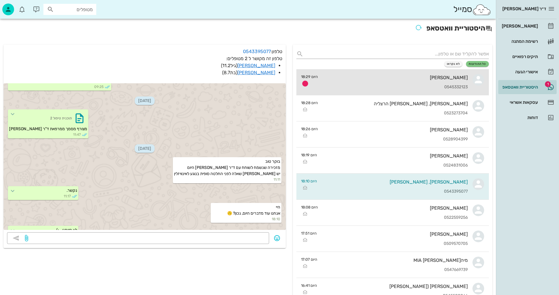
click at [401, 84] on div "[PERSON_NAME] 0545332123" at bounding box center [395, 82] width 145 height 26
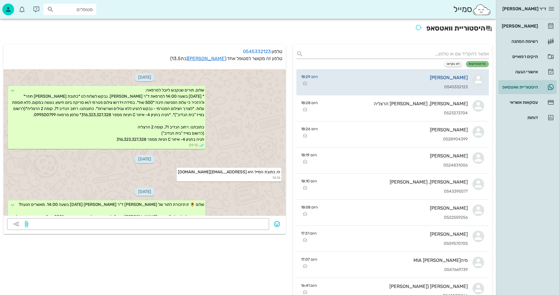
scroll to position [716, 0]
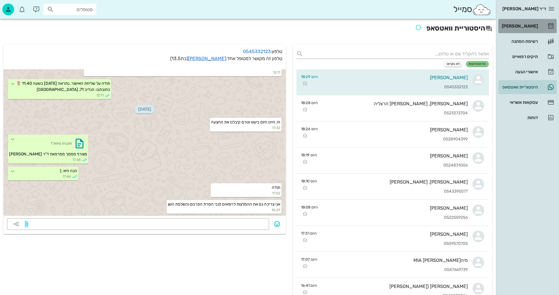
click at [522, 26] on div "[PERSON_NAME]" at bounding box center [519, 26] width 37 height 5
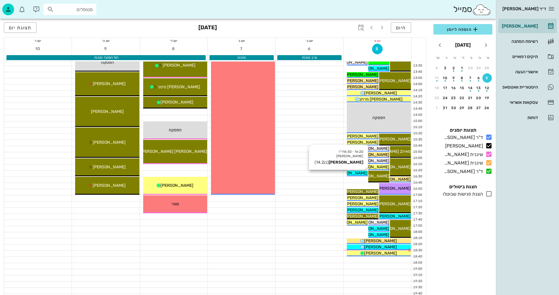
scroll to position [235, 0]
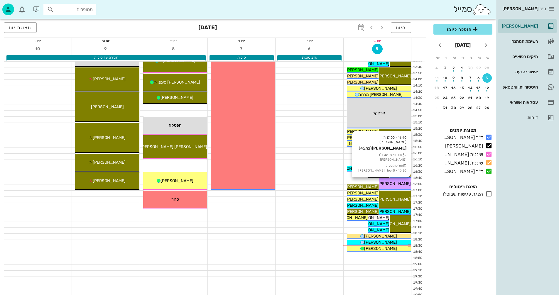
click at [401, 183] on span "[PERSON_NAME]" at bounding box center [394, 183] width 33 height 5
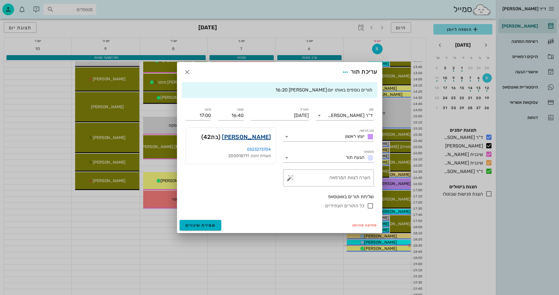
click at [254, 136] on link "[PERSON_NAME]" at bounding box center [246, 136] width 49 height 9
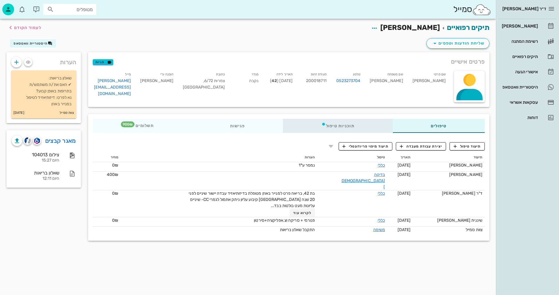
click at [343, 124] on div "תוכניות טיפול" at bounding box center [338, 126] width 110 height 14
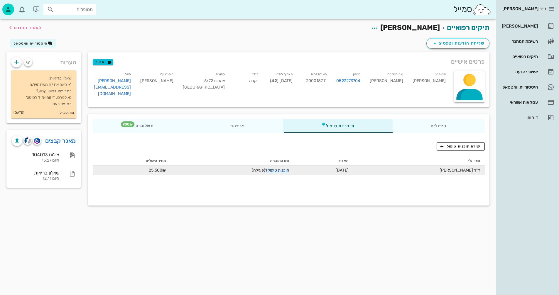
click at [273, 171] on link "תוכנית טיפול 1" at bounding box center [277, 170] width 24 height 5
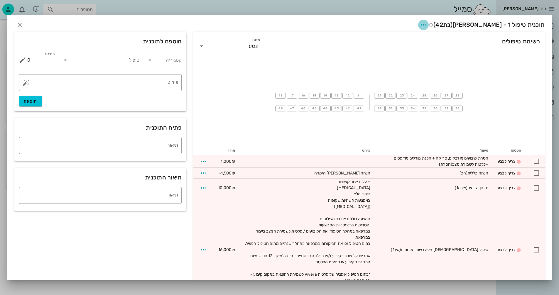
click at [427, 25] on icon "button" at bounding box center [423, 24] width 7 height 7
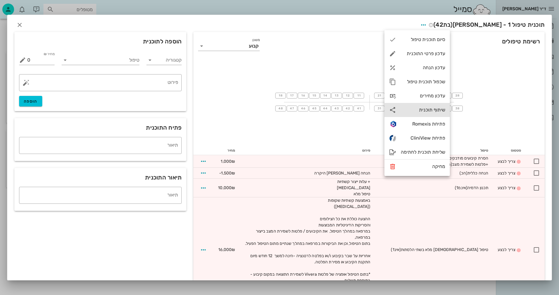
click at [422, 110] on div "שיתוף תוכנית" at bounding box center [423, 110] width 44 height 6
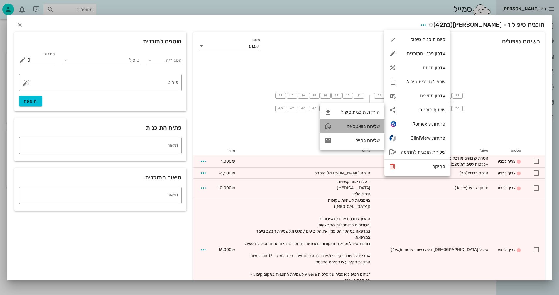
click at [348, 126] on div "שליחה בוואטסאפ" at bounding box center [358, 127] width 43 height 6
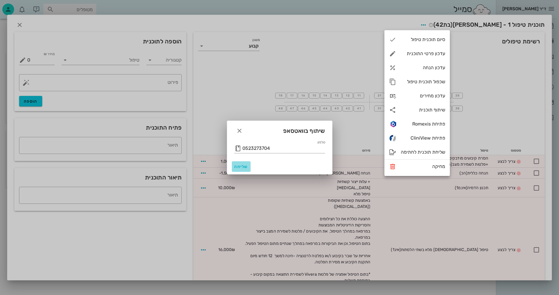
click at [238, 167] on span "שליחה" at bounding box center [241, 166] width 14 height 5
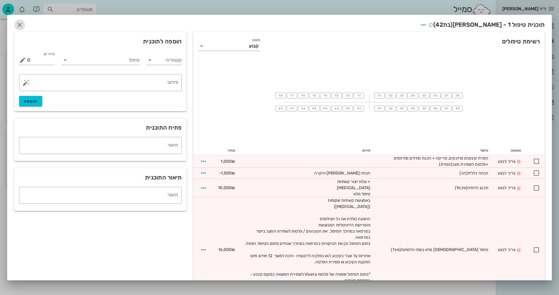
click at [23, 24] on icon "button" at bounding box center [19, 24] width 7 height 7
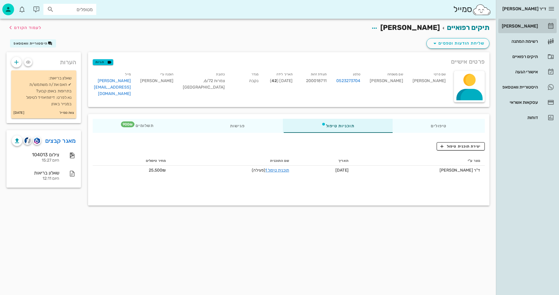
click at [523, 26] on div "[PERSON_NAME]" at bounding box center [519, 26] width 37 height 5
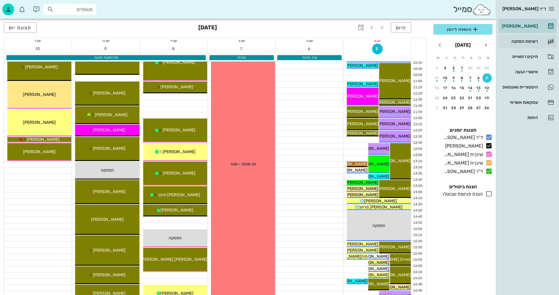
scroll to position [117, 0]
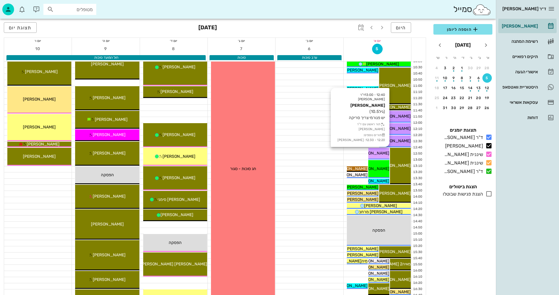
click at [380, 154] on span "[PERSON_NAME]" at bounding box center [373, 153] width 33 height 5
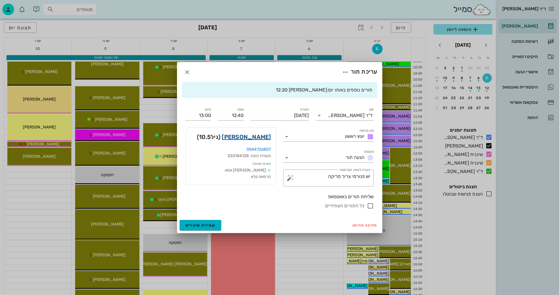
click at [252, 137] on link "[PERSON_NAME]" at bounding box center [246, 136] width 49 height 9
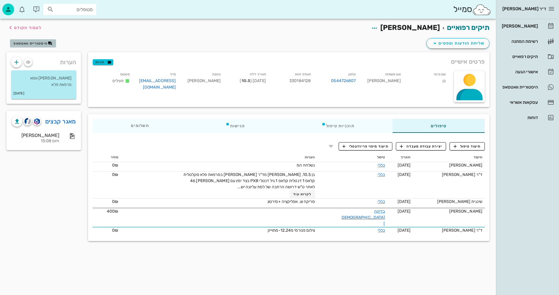
click at [29, 41] on span "היסטוריית וואטסאפ" at bounding box center [31, 43] width 34 height 4
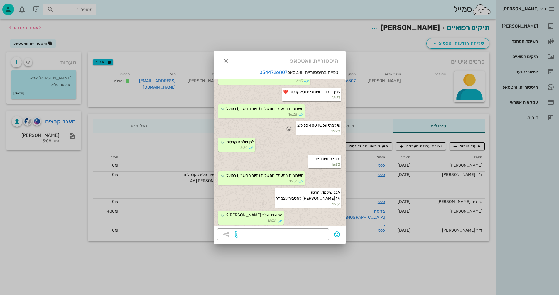
scroll to position [1183, 0]
click at [226, 60] on icon "button" at bounding box center [226, 60] width 7 height 7
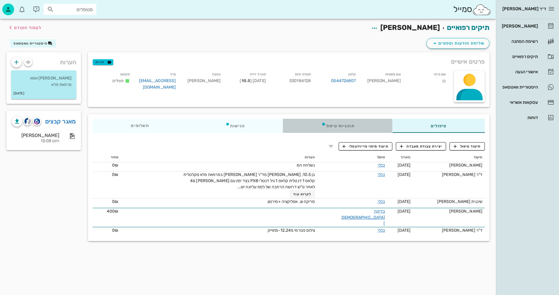
click at [341, 125] on div "תוכניות טיפול" at bounding box center [338, 126] width 110 height 14
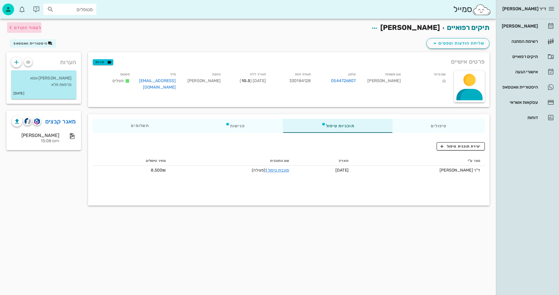
click at [36, 27] on span "לעמוד הקודם" at bounding box center [27, 27] width 27 height 5
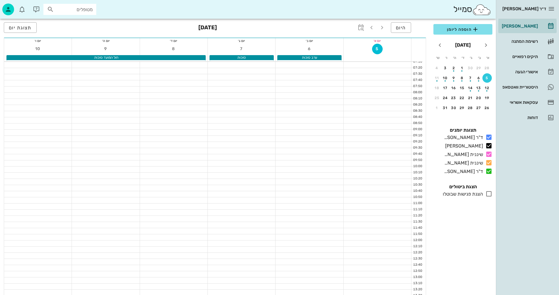
scroll to position [117, 0]
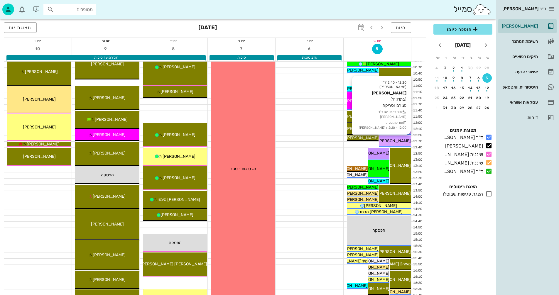
click at [390, 141] on span "[PERSON_NAME]" at bounding box center [394, 141] width 33 height 5
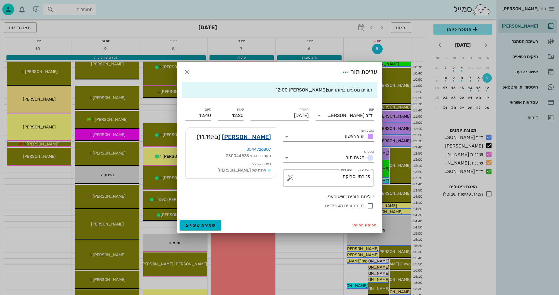
click at [254, 137] on link "[PERSON_NAME]" at bounding box center [246, 136] width 49 height 9
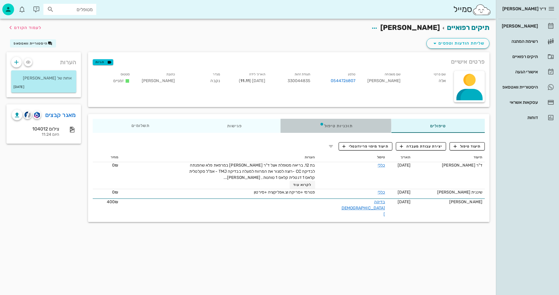
click at [348, 125] on div "תוכניות טיפול" at bounding box center [336, 126] width 111 height 14
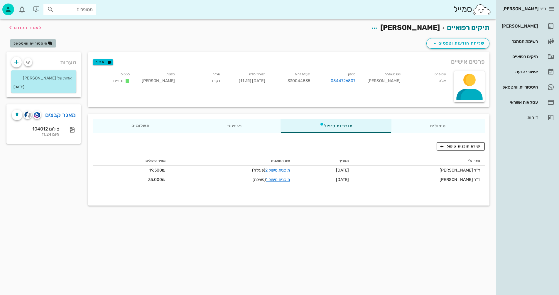
click at [37, 43] on span "היסטוריית וואטסאפ" at bounding box center [31, 43] width 34 height 4
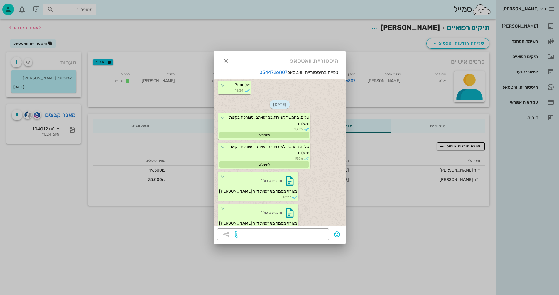
scroll to position [448, 0]
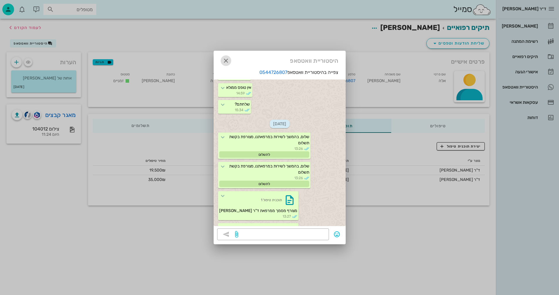
click at [225, 60] on icon "button" at bounding box center [226, 60] width 7 height 7
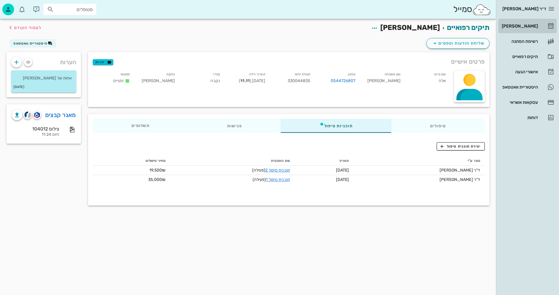
click at [526, 25] on div "[PERSON_NAME]" at bounding box center [519, 26] width 37 height 5
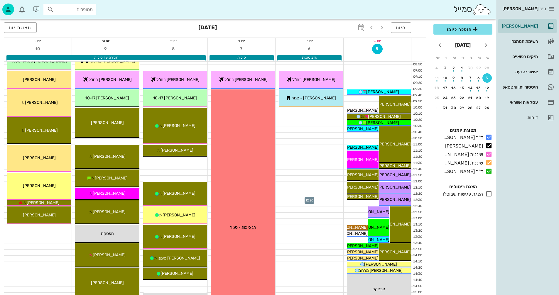
scroll to position [88, 0]
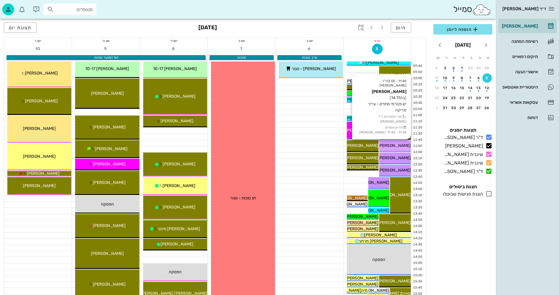
click at [394, 145] on span "[PERSON_NAME]" at bounding box center [394, 145] width 33 height 5
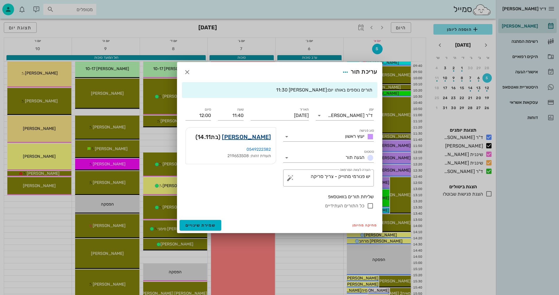
click at [254, 135] on link "[PERSON_NAME]" at bounding box center [246, 136] width 49 height 9
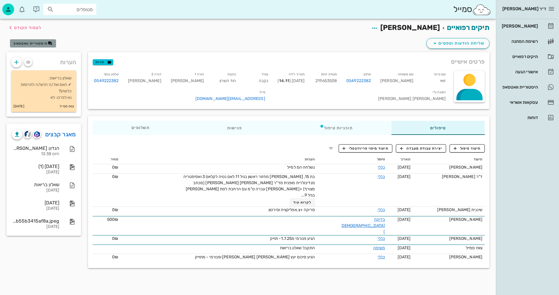
click at [39, 43] on span "היסטוריית וואטסאפ" at bounding box center [31, 43] width 34 height 4
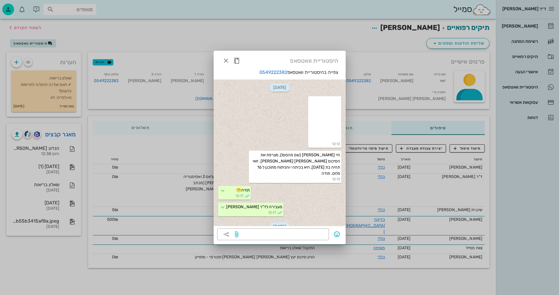
scroll to position [494, 0]
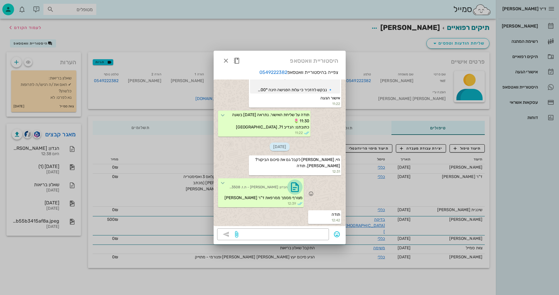
click at [292, 188] on icon "button" at bounding box center [294, 187] width 9 height 9
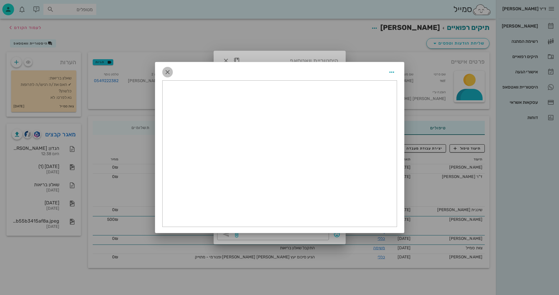
click at [168, 70] on icon "button" at bounding box center [167, 72] width 7 height 7
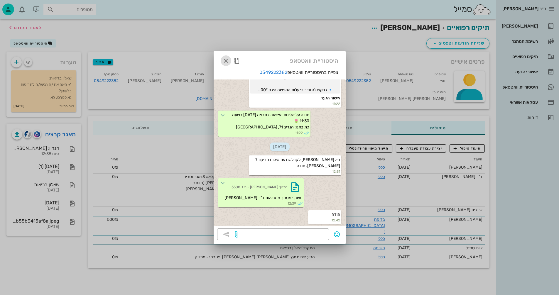
click at [226, 60] on icon "button" at bounding box center [226, 60] width 7 height 7
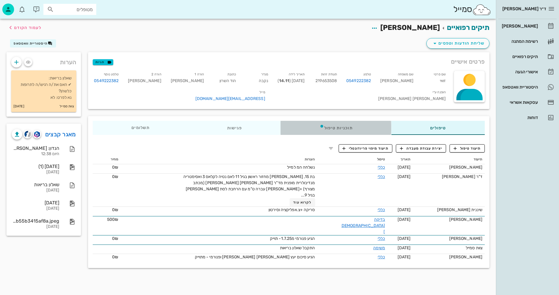
click at [336, 128] on div "תוכניות טיפול" at bounding box center [336, 128] width 111 height 14
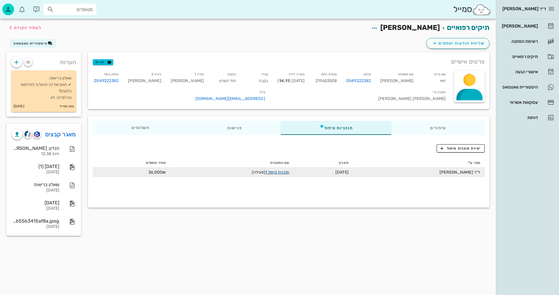
click at [275, 172] on link "תוכנית טיפול 1" at bounding box center [277, 172] width 24 height 5
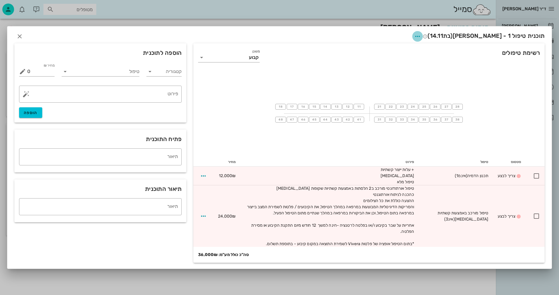
click at [421, 36] on icon "button" at bounding box center [417, 36] width 7 height 7
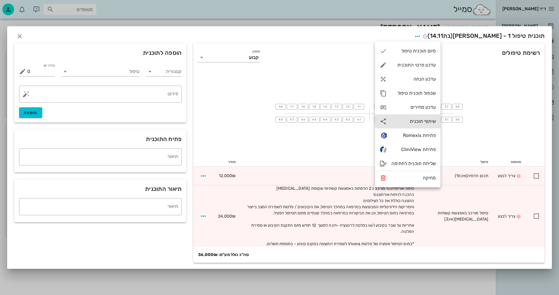
click at [420, 121] on div "שיתוף תוכנית" at bounding box center [414, 122] width 44 height 6
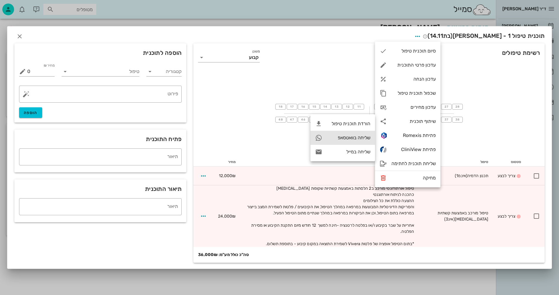
click at [343, 139] on div "שליחה בוואטסאפ" at bounding box center [348, 138] width 43 height 6
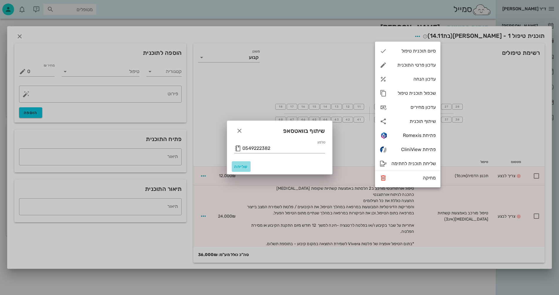
click at [238, 166] on span "שליחה" at bounding box center [241, 166] width 14 height 5
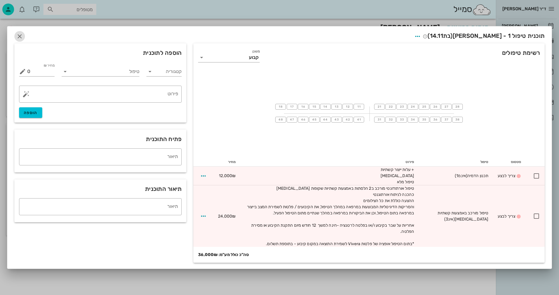
click at [20, 36] on icon "button" at bounding box center [19, 36] width 7 height 7
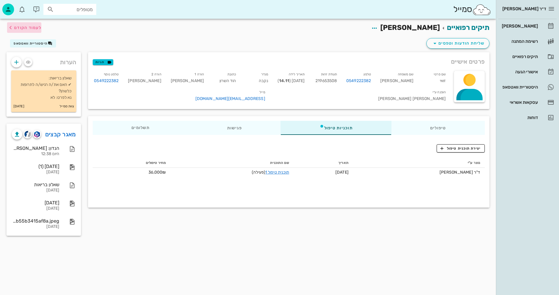
click at [24, 27] on span "לעמוד הקודם" at bounding box center [27, 27] width 27 height 5
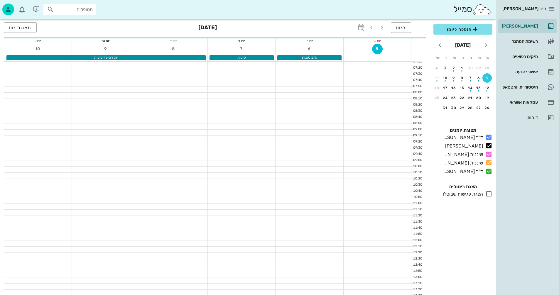
scroll to position [88, 0]
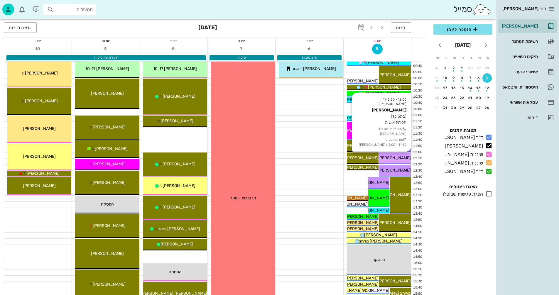
click at [394, 157] on span "[PERSON_NAME]" at bounding box center [394, 158] width 33 height 5
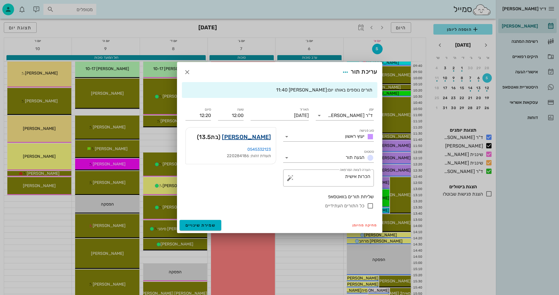
click at [255, 138] on link "[PERSON_NAME]" at bounding box center [246, 136] width 49 height 9
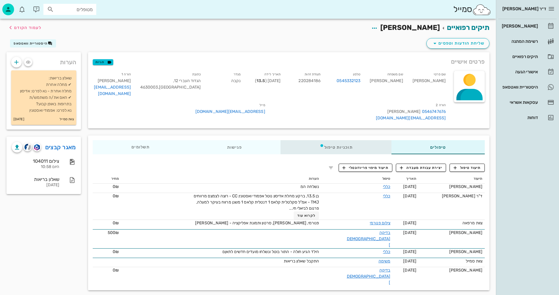
click at [333, 140] on div "תוכניות טיפול" at bounding box center [336, 147] width 111 height 14
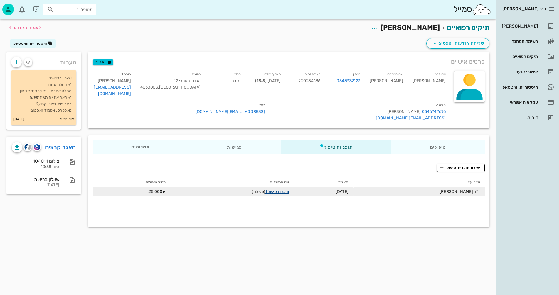
click at [278, 189] on link "תוכנית טיפול 1" at bounding box center [277, 191] width 24 height 5
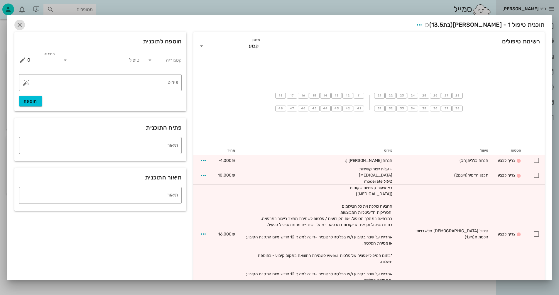
click at [23, 24] on icon "button" at bounding box center [19, 24] width 7 height 7
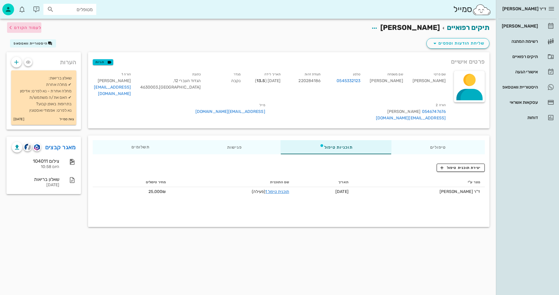
click at [33, 26] on span "לעמוד הקודם" at bounding box center [27, 27] width 27 height 5
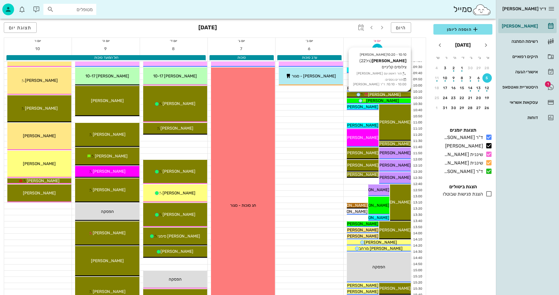
scroll to position [88, 0]
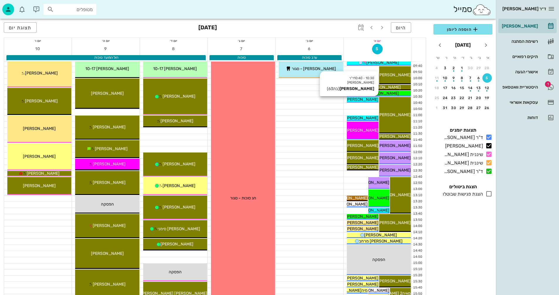
click at [364, 98] on span "[PERSON_NAME]" at bounding box center [362, 99] width 33 height 5
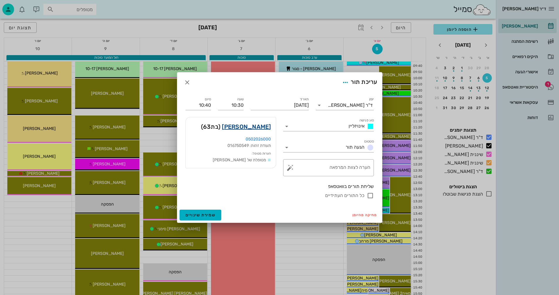
click at [251, 126] on link "[PERSON_NAME]" at bounding box center [246, 126] width 49 height 9
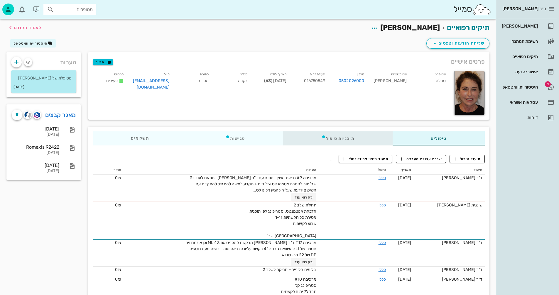
click at [330, 138] on div "תוכניות טיפול" at bounding box center [338, 139] width 110 height 14
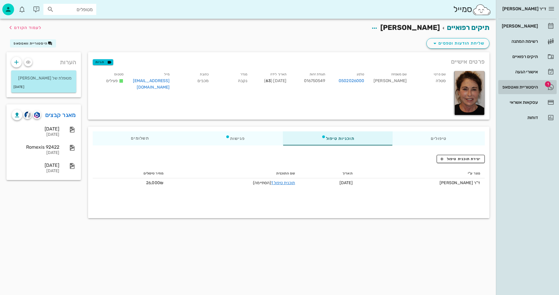
click at [519, 88] on div "היסטוריית וואטסאפ" at bounding box center [519, 87] width 37 height 5
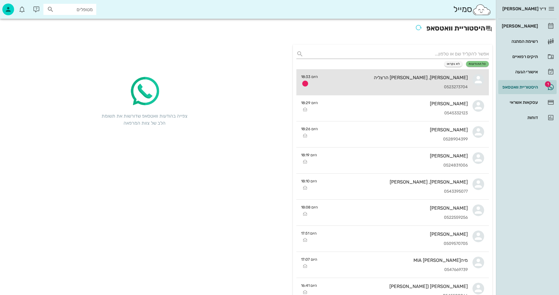
click at [397, 80] on div "[PERSON_NAME], [PERSON_NAME] הרצליה" at bounding box center [395, 78] width 145 height 6
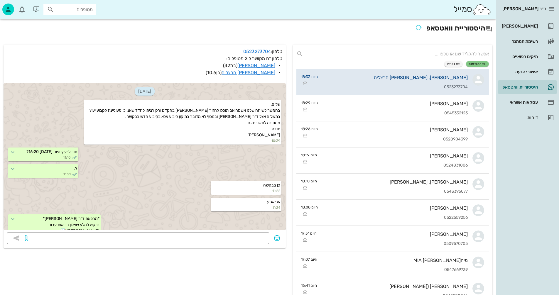
scroll to position [473, 0]
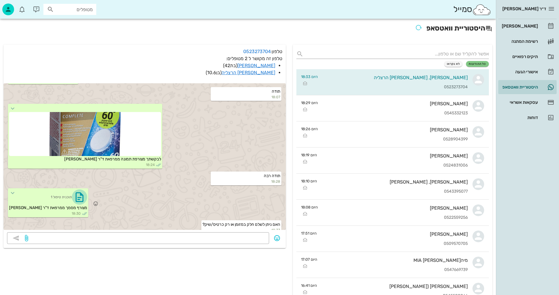
click at [75, 193] on icon "button" at bounding box center [79, 197] width 9 height 9
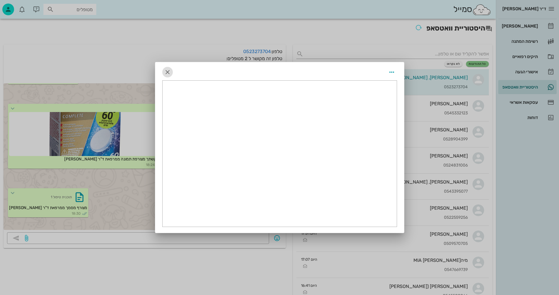
click at [168, 72] on icon "button" at bounding box center [167, 72] width 7 height 7
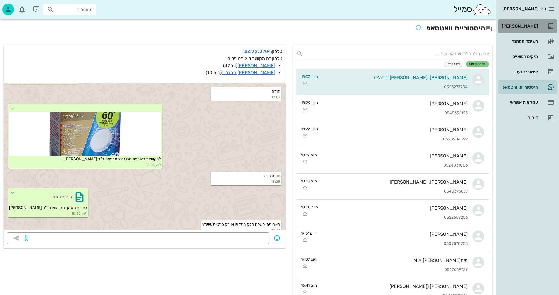
click at [527, 26] on div "[PERSON_NAME]" at bounding box center [519, 26] width 37 height 5
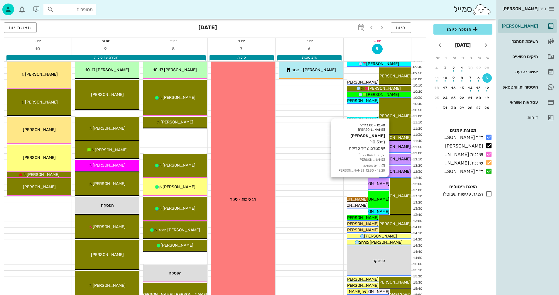
scroll to position [88, 0]
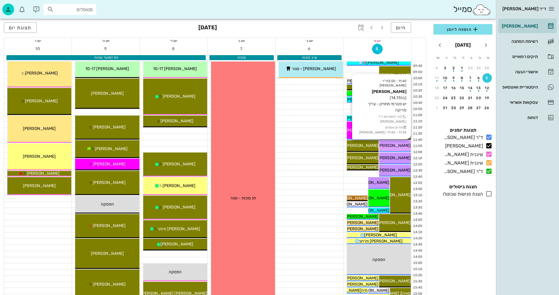
click at [400, 145] on span "[PERSON_NAME]" at bounding box center [394, 145] width 33 height 5
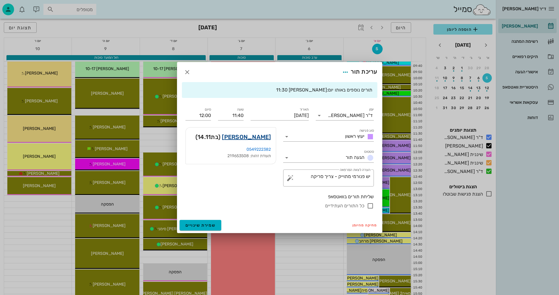
click at [255, 138] on link "[PERSON_NAME]" at bounding box center [246, 136] width 49 height 9
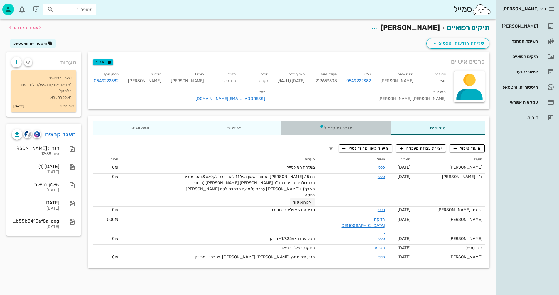
click at [337, 128] on div "תוכניות טיפול" at bounding box center [336, 128] width 111 height 14
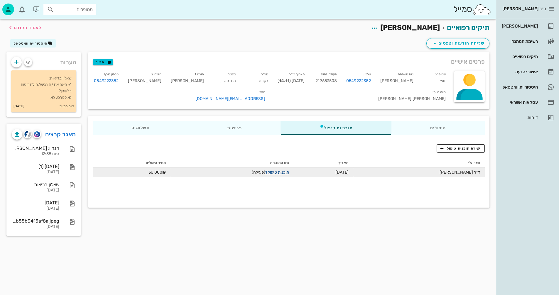
click at [274, 173] on link "תוכנית טיפול 1" at bounding box center [277, 172] width 24 height 5
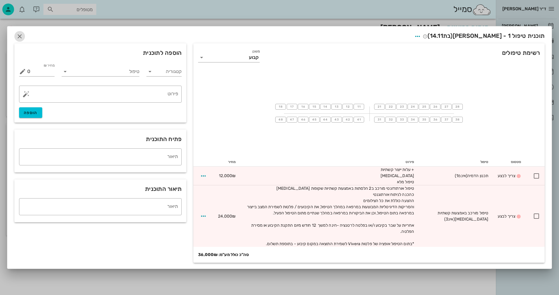
click at [20, 37] on icon "button" at bounding box center [19, 36] width 7 height 7
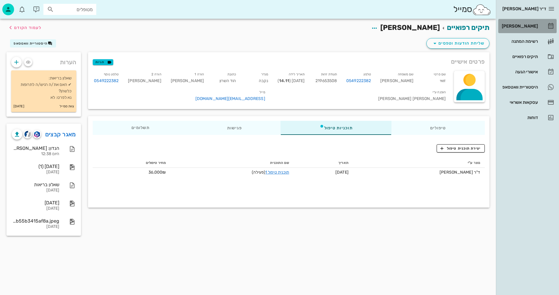
click at [526, 24] on div "[PERSON_NAME]" at bounding box center [519, 26] width 37 height 5
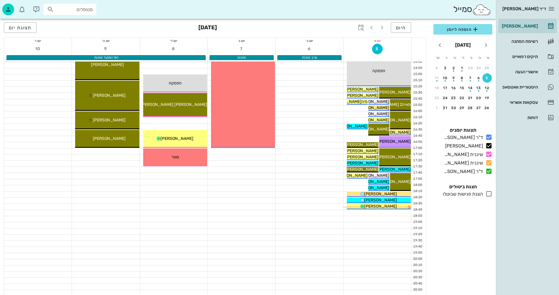
scroll to position [278, 0]
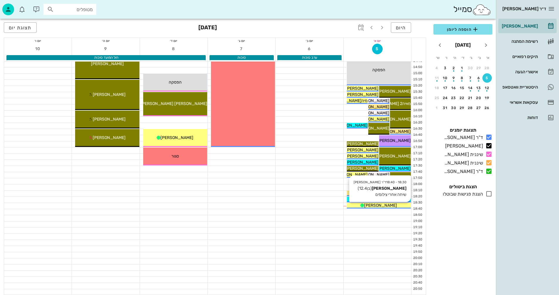
click at [380, 205] on span "[PERSON_NAME]" at bounding box center [380, 205] width 33 height 5
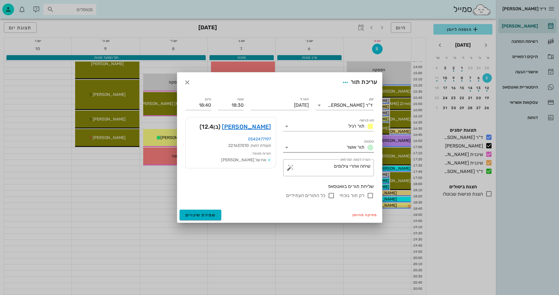
click at [288, 146] on icon at bounding box center [286, 147] width 7 height 7
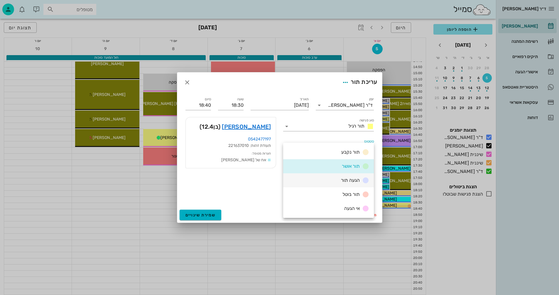
click at [344, 180] on span "הגעה תור" at bounding box center [350, 181] width 19 height 6
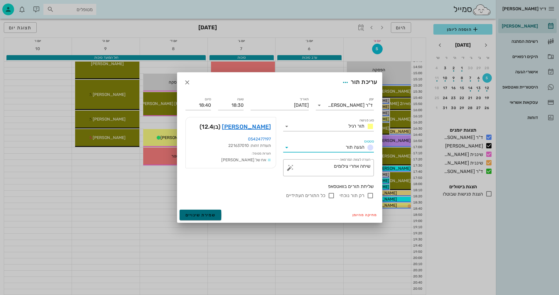
click at [205, 213] on span "שמירת שינויים" at bounding box center [201, 215] width 30 height 5
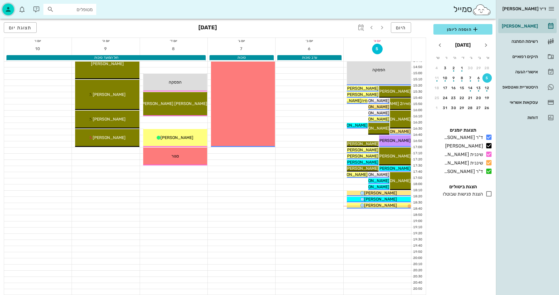
click at [8, 8] on icon "button" at bounding box center [8, 9] width 7 height 7
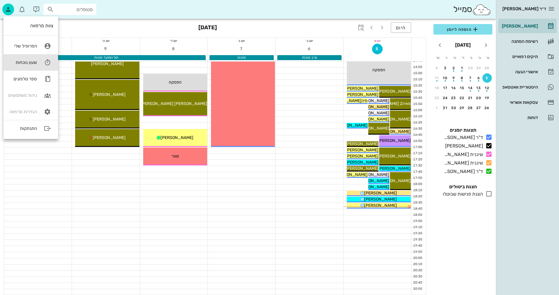
click at [21, 65] on div "שעון נוכחות" at bounding box center [22, 62] width 29 height 5
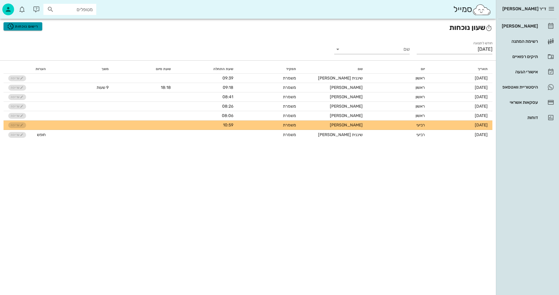
click at [21, 24] on span "רישום נוכחות" at bounding box center [22, 26] width 31 height 7
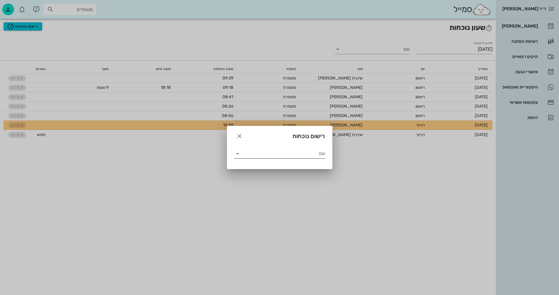
click at [277, 153] on input "שם" at bounding box center [284, 153] width 83 height 9
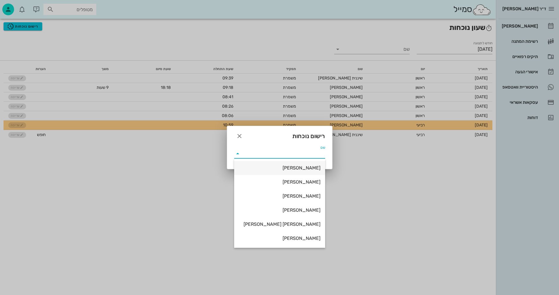
click at [300, 167] on div "[PERSON_NAME]" at bounding box center [280, 168] width 82 height 6
type input "[PERSON_NAME]"
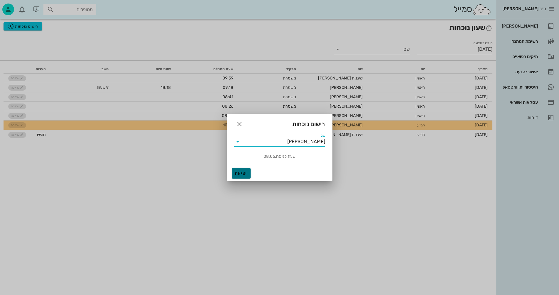
click at [244, 171] on button "יציאה" at bounding box center [241, 173] width 19 height 11
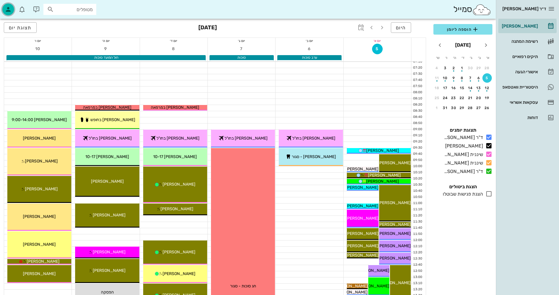
click at [5, 9] on icon "button" at bounding box center [8, 9] width 7 height 7
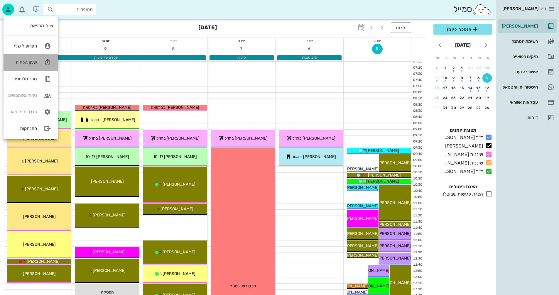
click at [35, 61] on div "שעון נוכחות" at bounding box center [22, 62] width 29 height 5
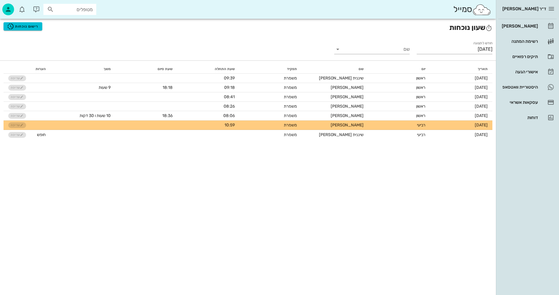
click at [23, 32] on h2 "שעון נוכחות רישום נוכחות" at bounding box center [248, 27] width 489 height 11
click at [23, 29] on span "רישום נוכחות" at bounding box center [22, 26] width 31 height 7
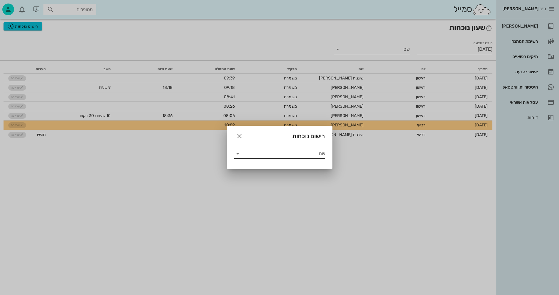
click at [316, 153] on input "שם" at bounding box center [284, 153] width 83 height 9
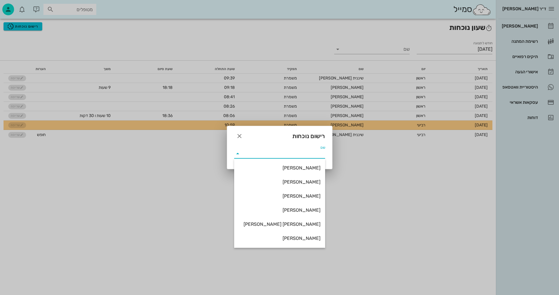
click at [305, 208] on div "[PERSON_NAME]" at bounding box center [280, 211] width 82 height 6
type input "[PERSON_NAME]"
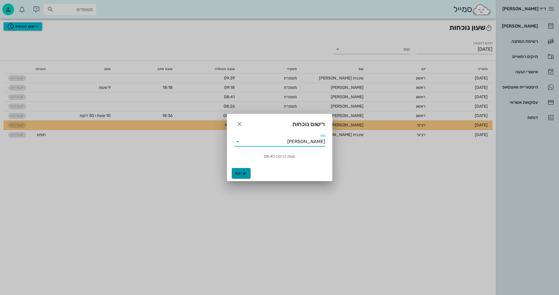
click at [242, 174] on span "יציאה" at bounding box center [241, 173] width 14 height 5
